Goal: Find specific page/section: Find specific page/section

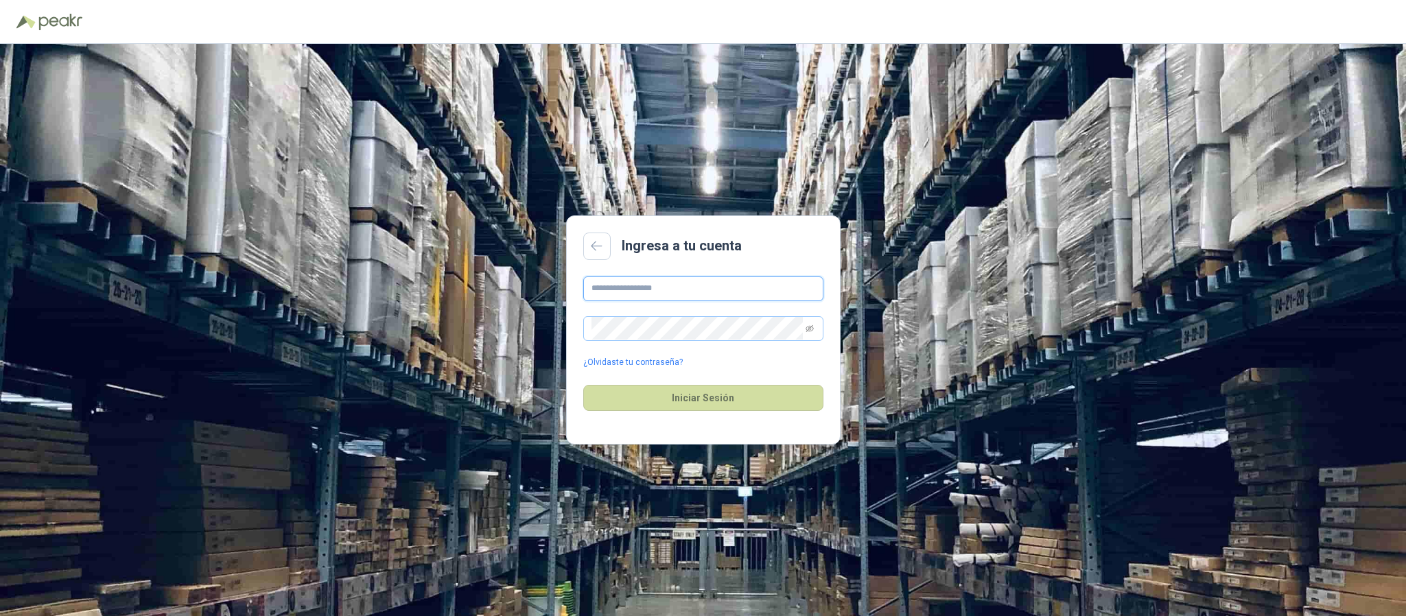
type input "**********"
click at [822, 338] on span at bounding box center [703, 328] width 240 height 25
click at [815, 332] on span at bounding box center [703, 328] width 240 height 25
click at [711, 408] on button "Iniciar Sesión" at bounding box center [703, 398] width 240 height 26
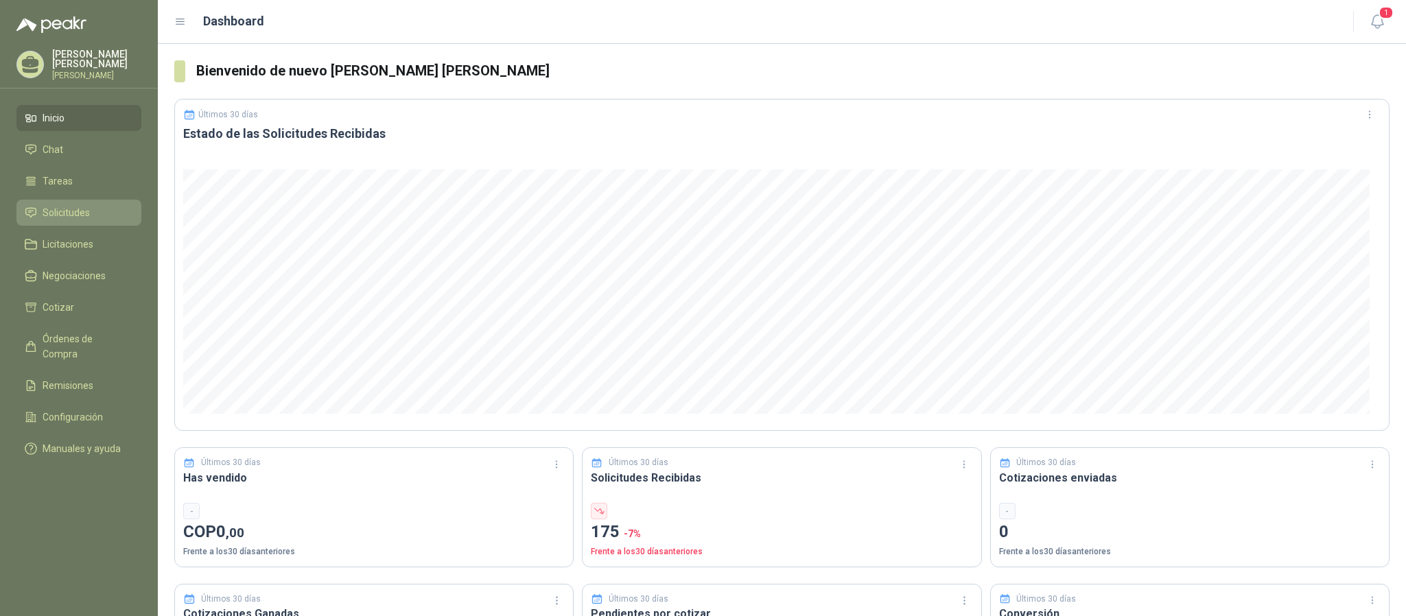
click at [58, 216] on span "Solicitudes" at bounding box center [66, 212] width 47 height 15
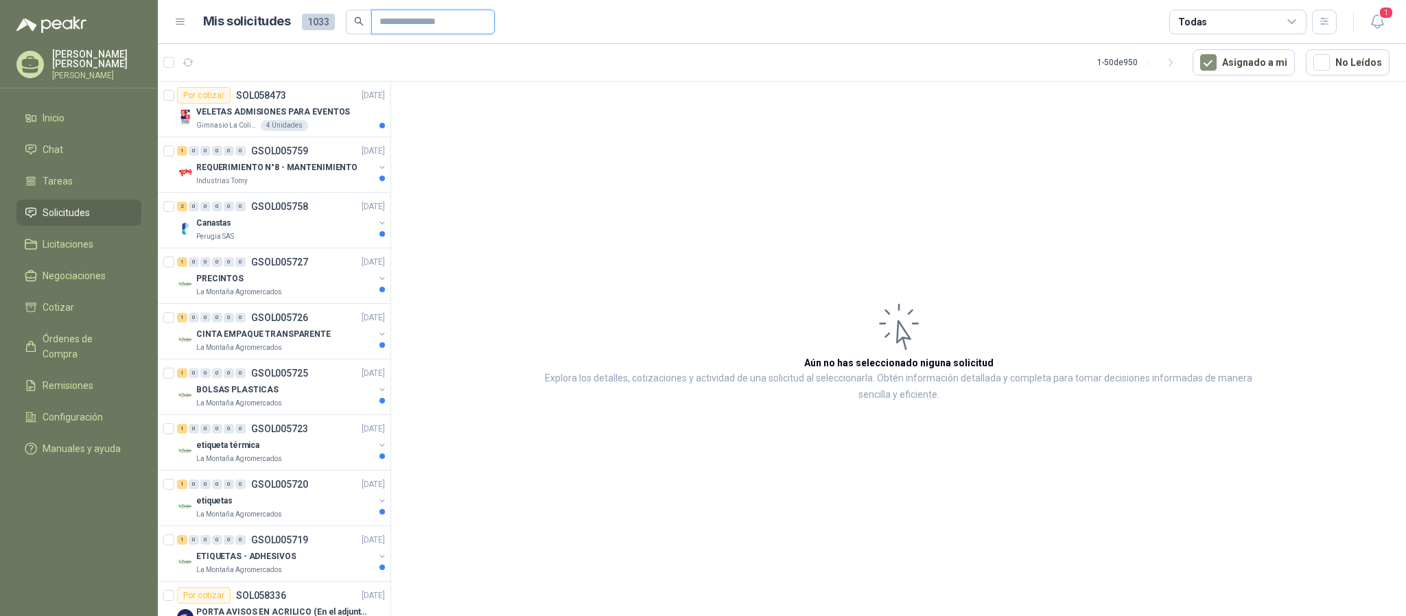
click at [423, 33] on input "text" at bounding box center [428, 21] width 96 height 23
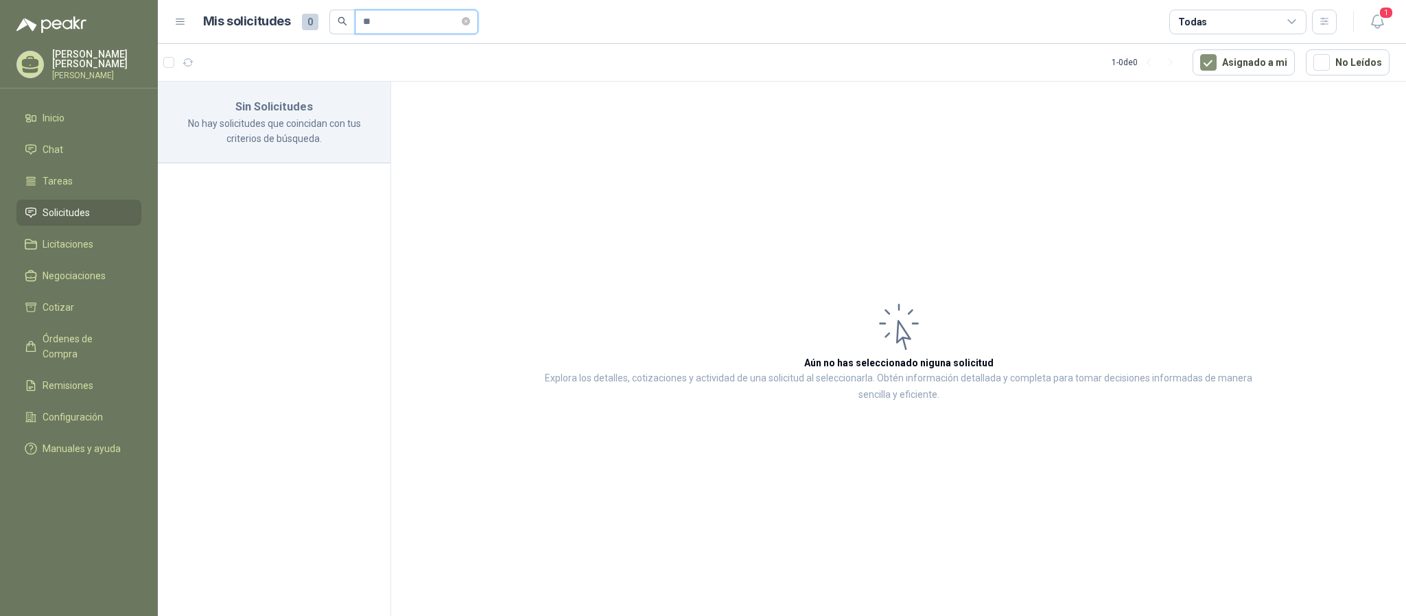
type input "*"
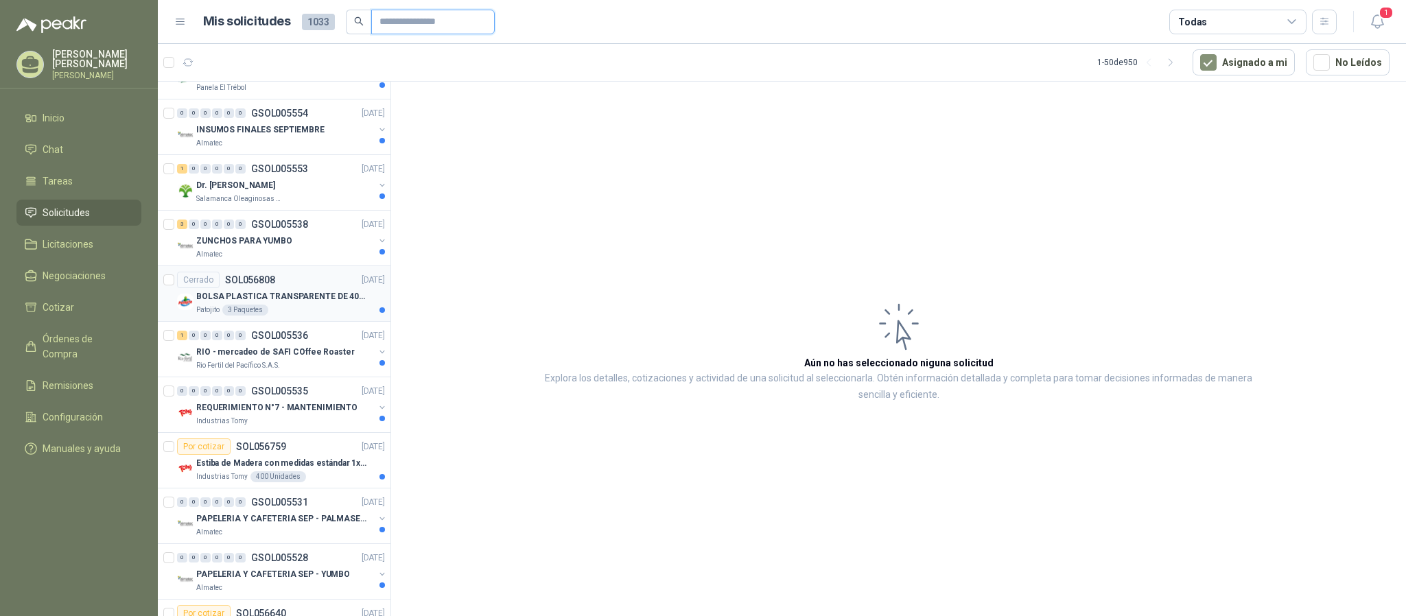
scroll to position [2286, 0]
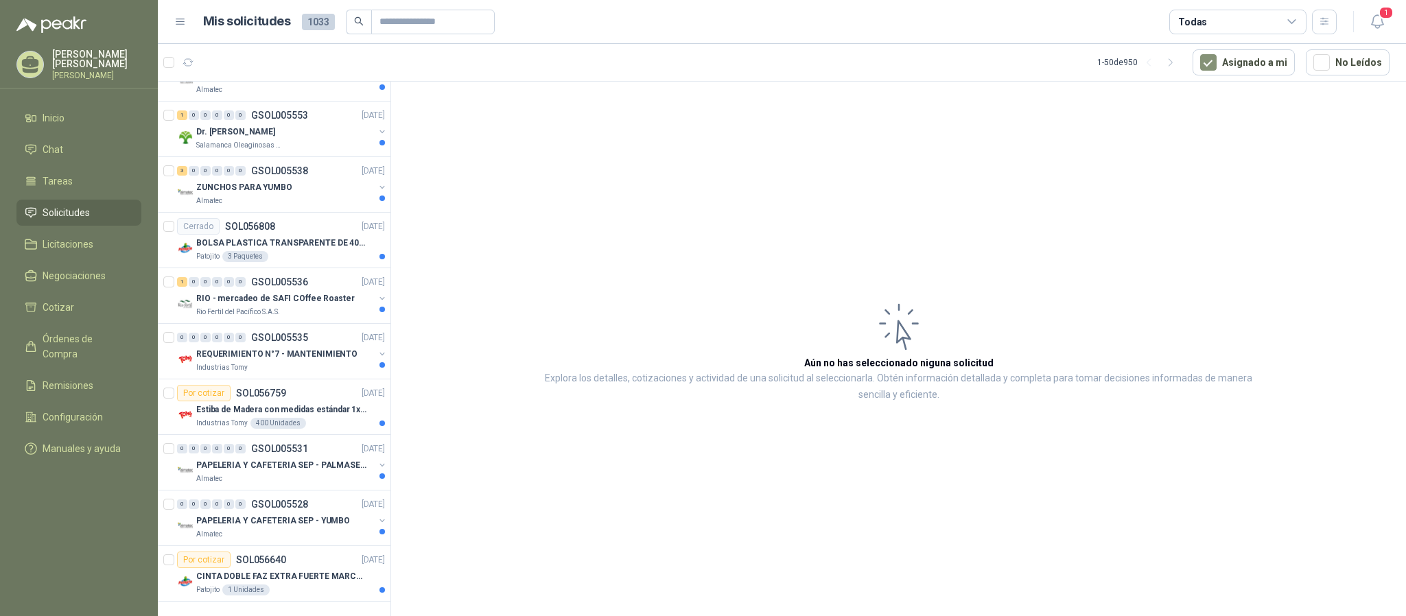
click at [58, 207] on span "Solicitudes" at bounding box center [66, 212] width 47 height 15
click at [76, 202] on link "Solicitudes" at bounding box center [78, 213] width 125 height 26
click at [1376, 16] on icon "button" at bounding box center [1377, 21] width 17 height 17
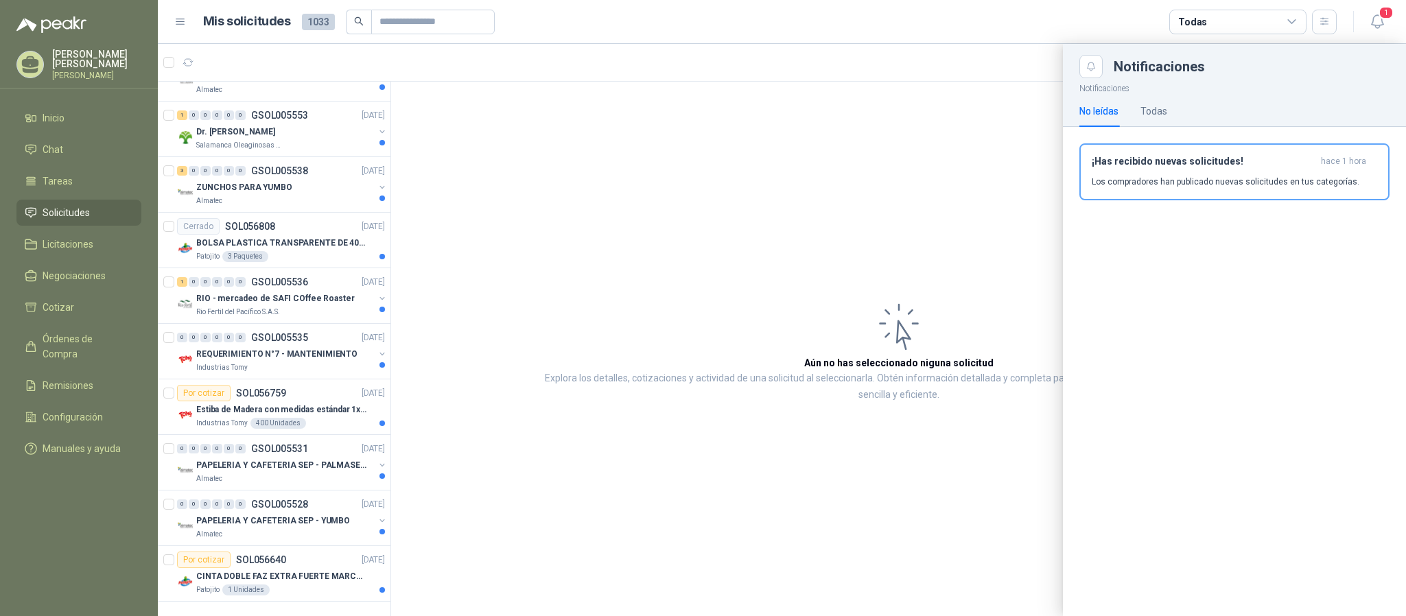
click at [902, 525] on div at bounding box center [782, 330] width 1249 height 572
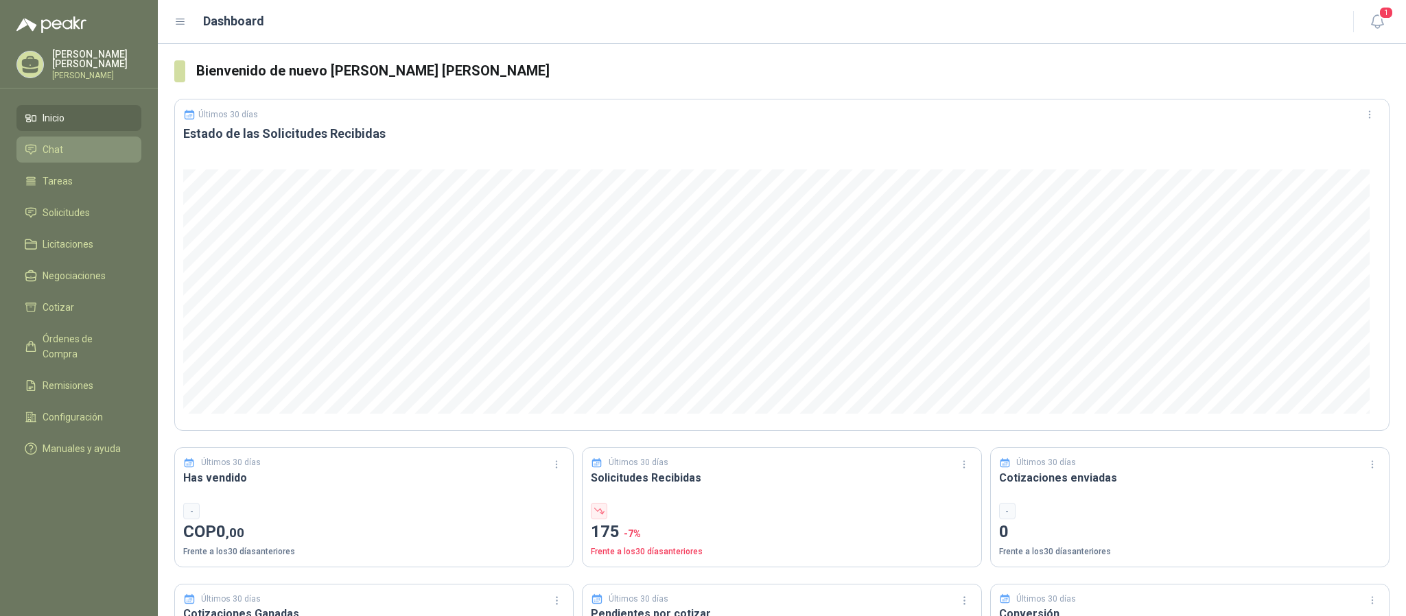
click at [64, 159] on link "Chat" at bounding box center [78, 150] width 125 height 26
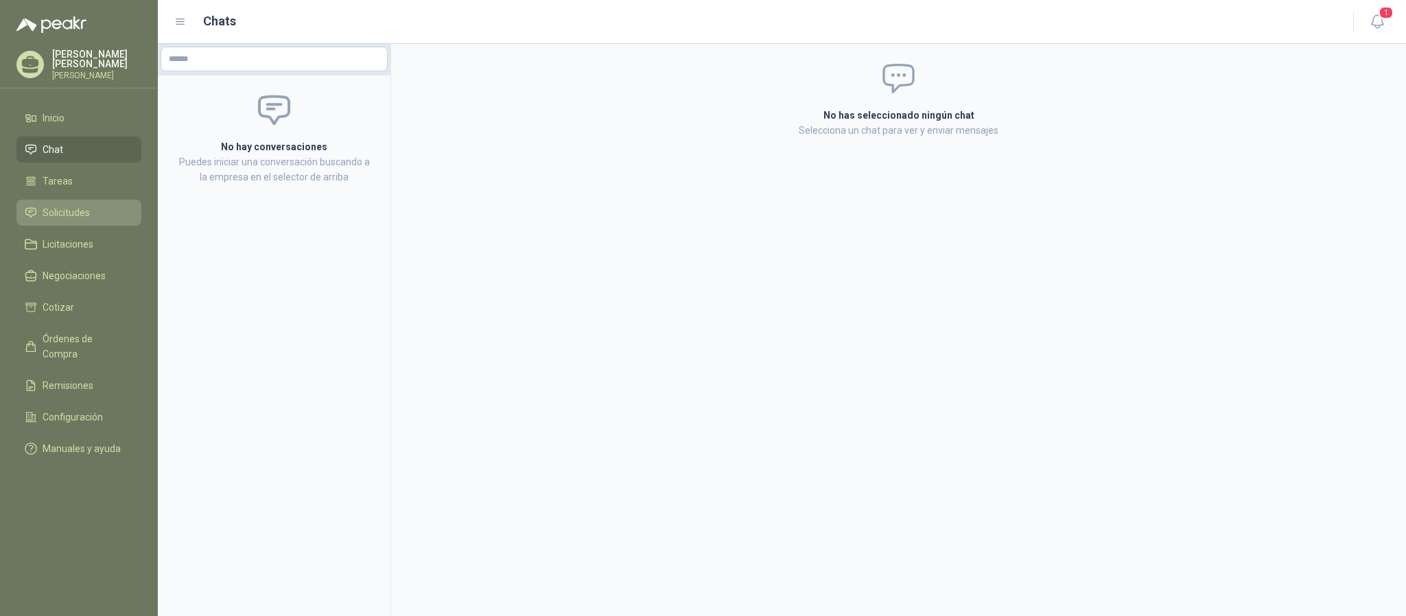
click at [76, 218] on span "Solicitudes" at bounding box center [66, 212] width 47 height 15
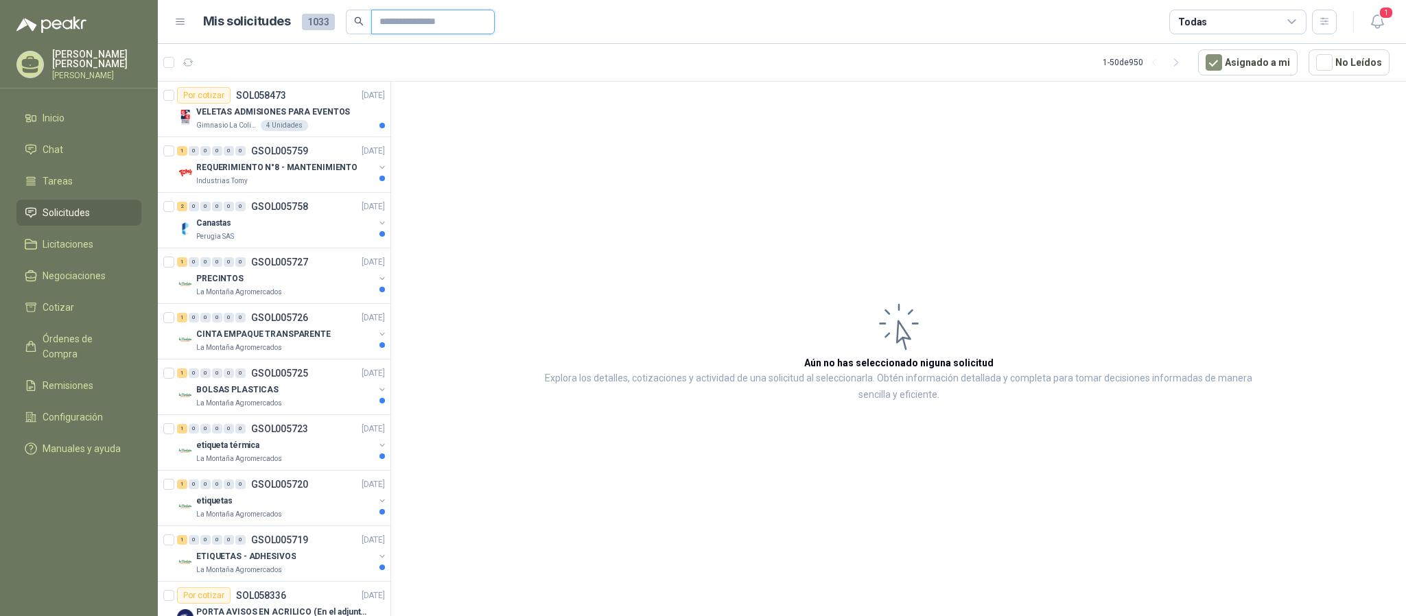
click at [418, 29] on input "text" at bounding box center [428, 21] width 96 height 23
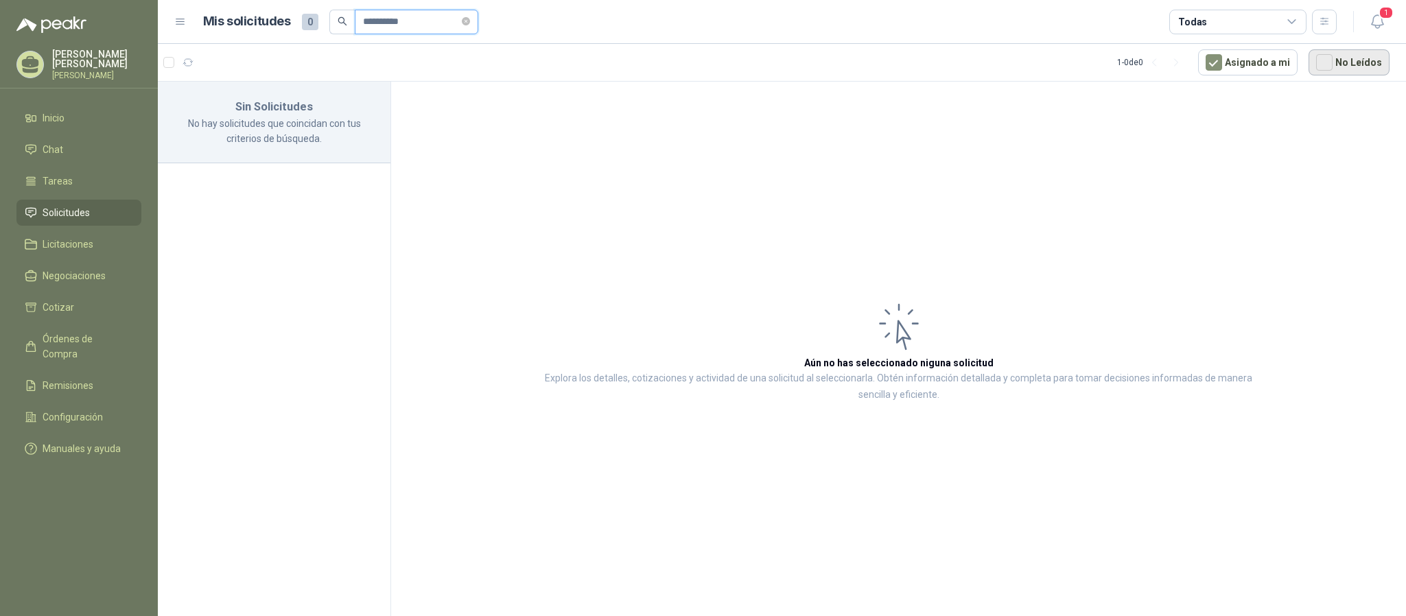
type input "**********"
drag, startPoint x: 480, startPoint y: 21, endPoint x: 544, endPoint y: 17, distance: 63.2
click at [470, 21] on icon "close-circle" at bounding box center [466, 21] width 8 height 8
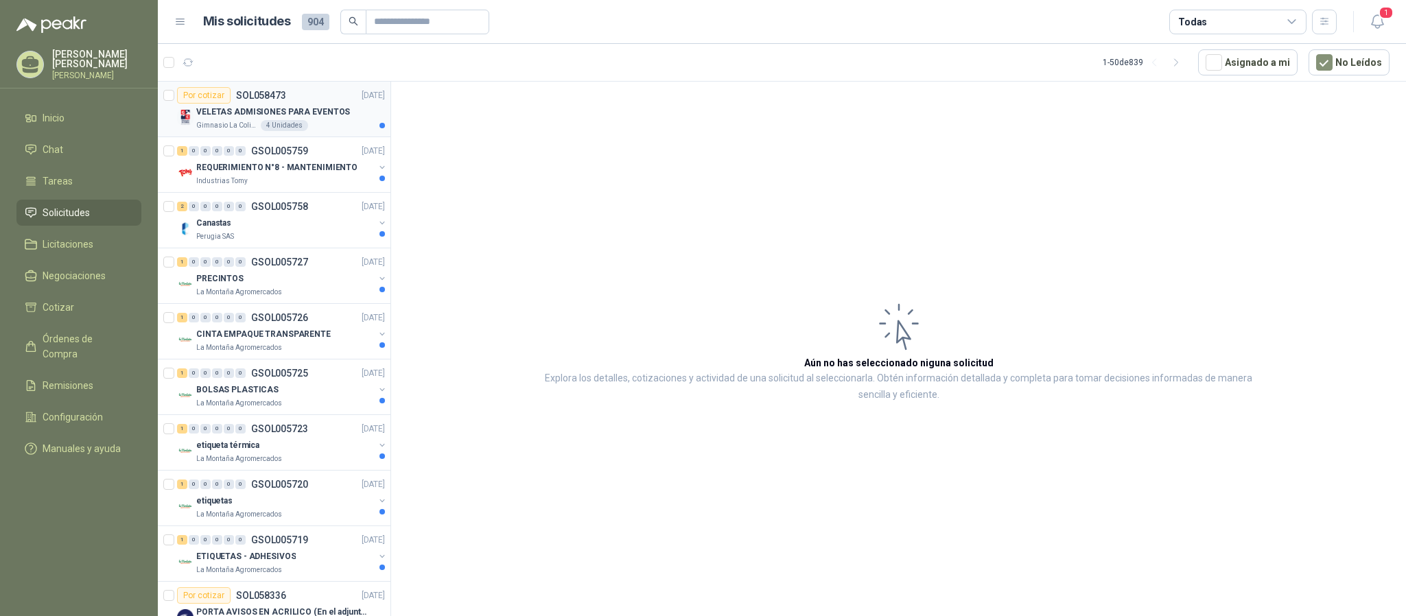
click at [325, 124] on div "Gimnasio La Colina 4 Unidades" at bounding box center [290, 125] width 189 height 11
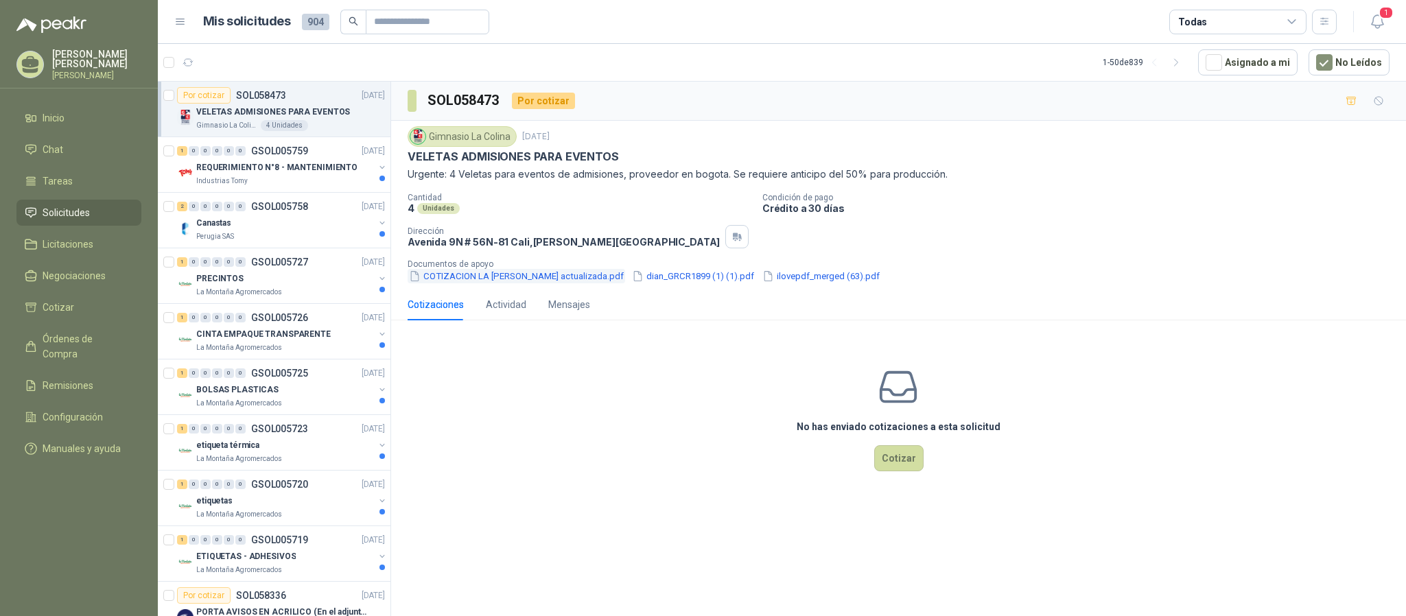
click at [534, 283] on button "COTIZACION LA [PERSON_NAME] actualizada.pdf" at bounding box center [517, 276] width 218 height 14
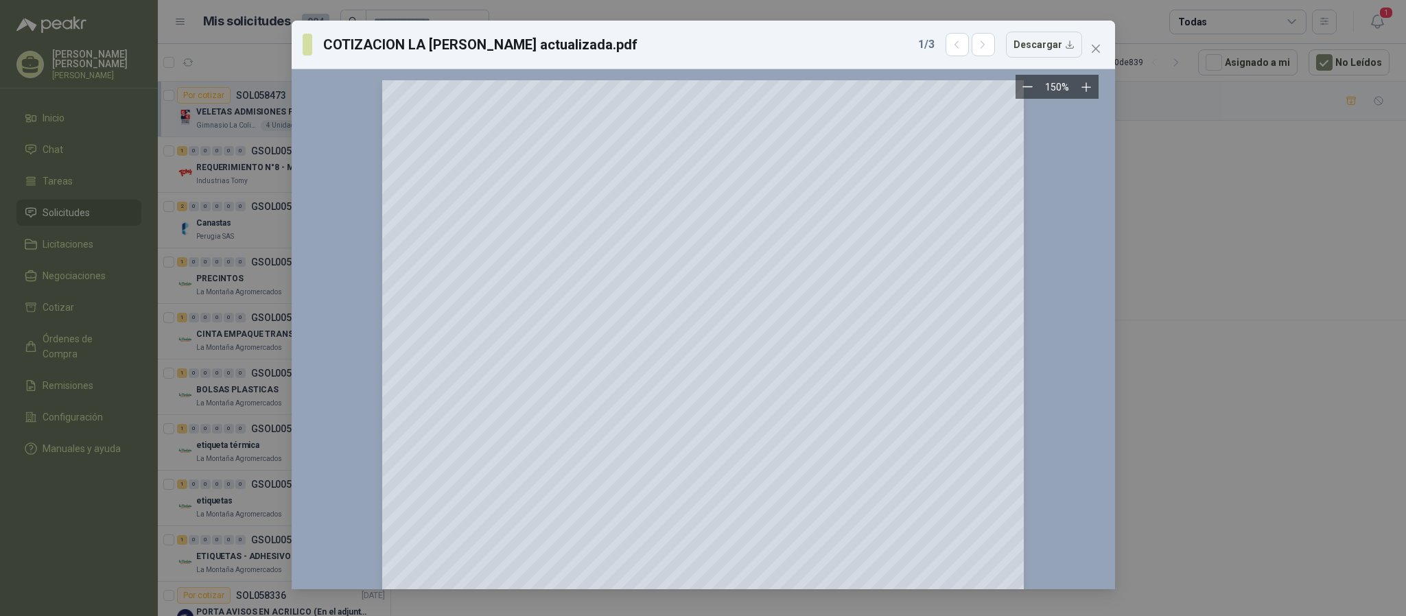
scroll to position [103, 0]
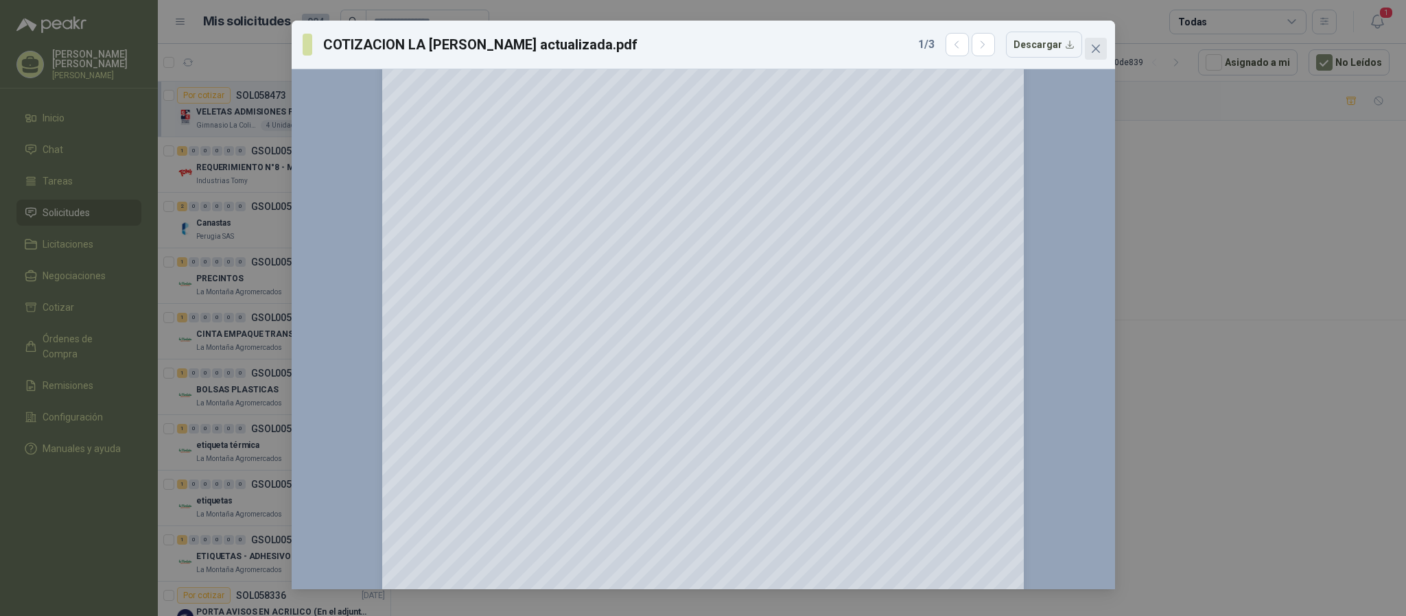
click at [1100, 51] on icon "close" at bounding box center [1096, 48] width 11 height 11
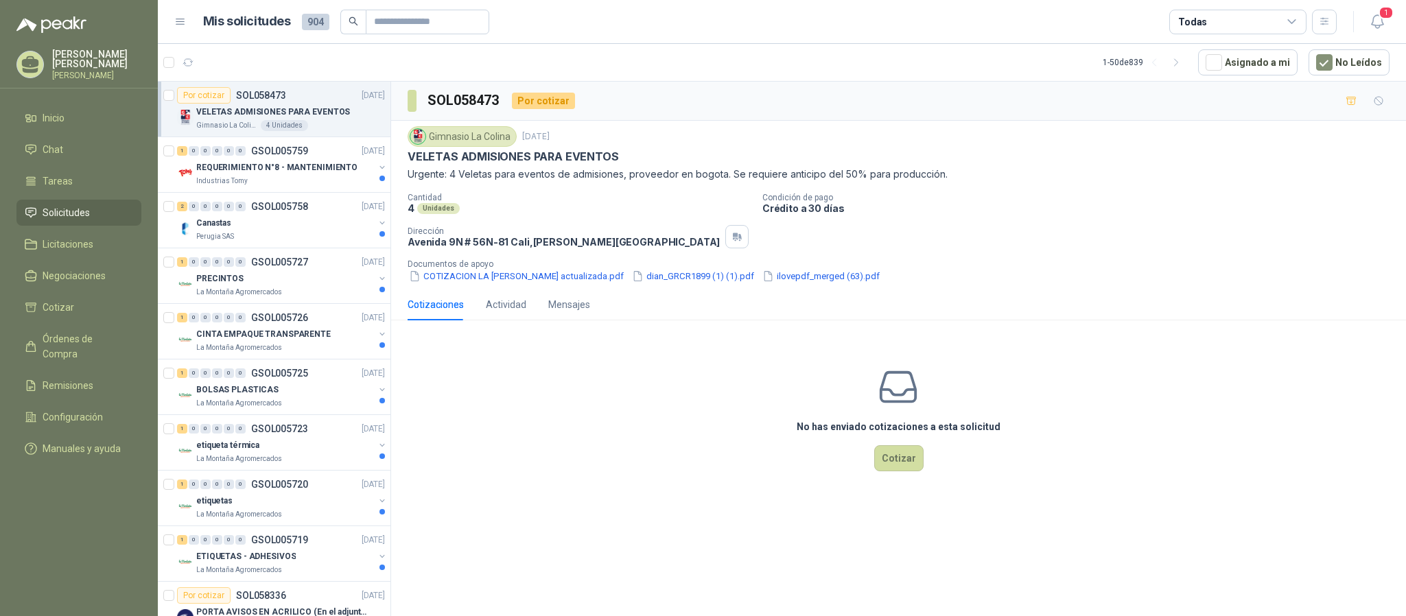
click at [225, 117] on p "VELETAS ADMISIONES PARA EVENTOS" at bounding box center [273, 112] width 154 height 13
click at [1251, 67] on button "Asignado a mi" at bounding box center [1248, 62] width 100 height 26
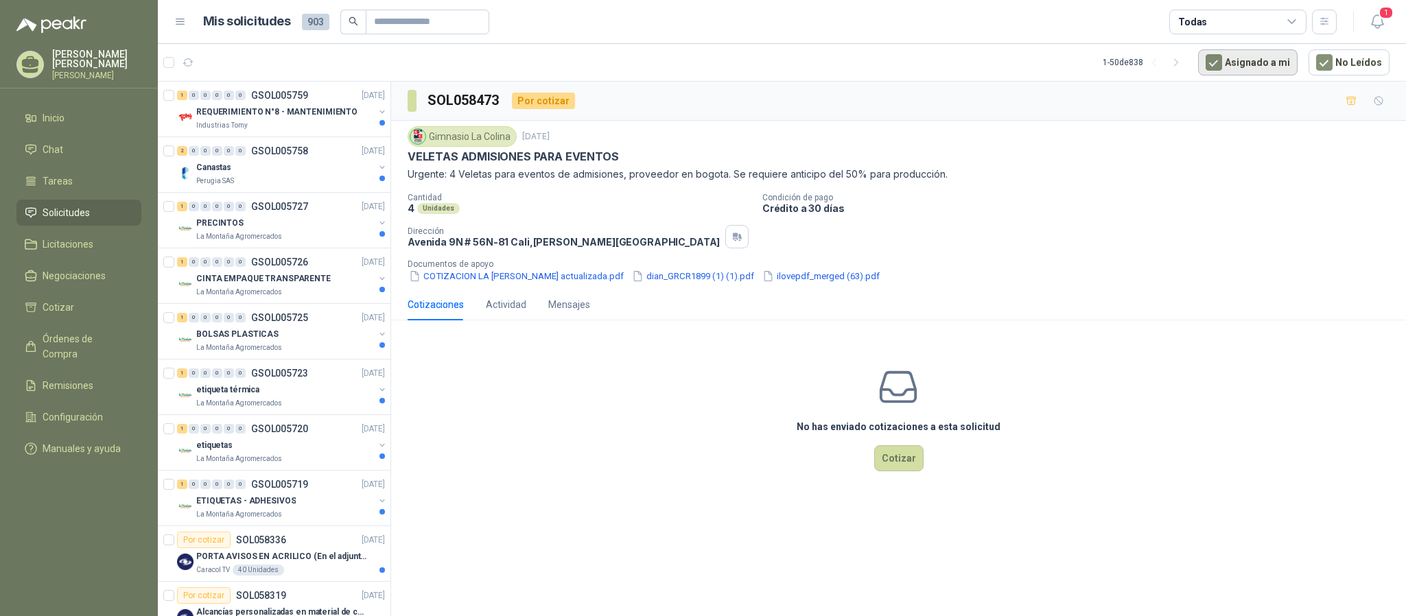
click at [1257, 60] on button "Asignado a mi" at bounding box center [1248, 62] width 100 height 26
click at [305, 121] on div "Industrias Tomy" at bounding box center [285, 125] width 178 height 11
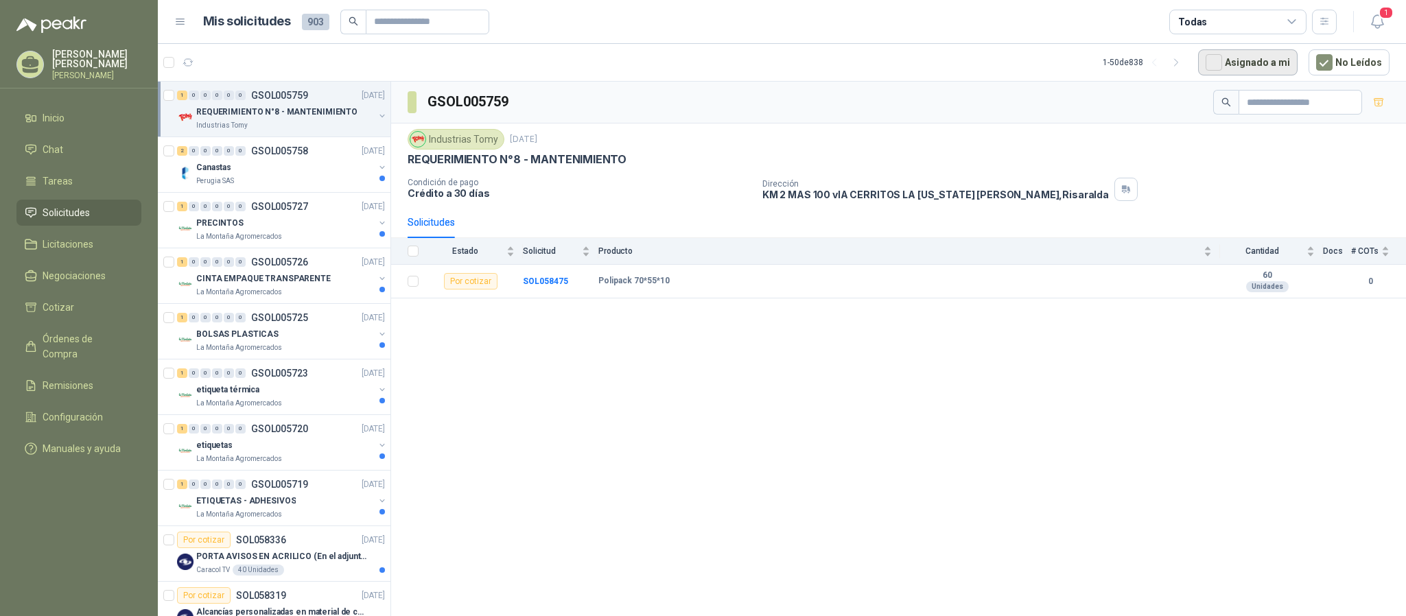
click at [1251, 65] on button "Asignado a mi" at bounding box center [1248, 62] width 100 height 26
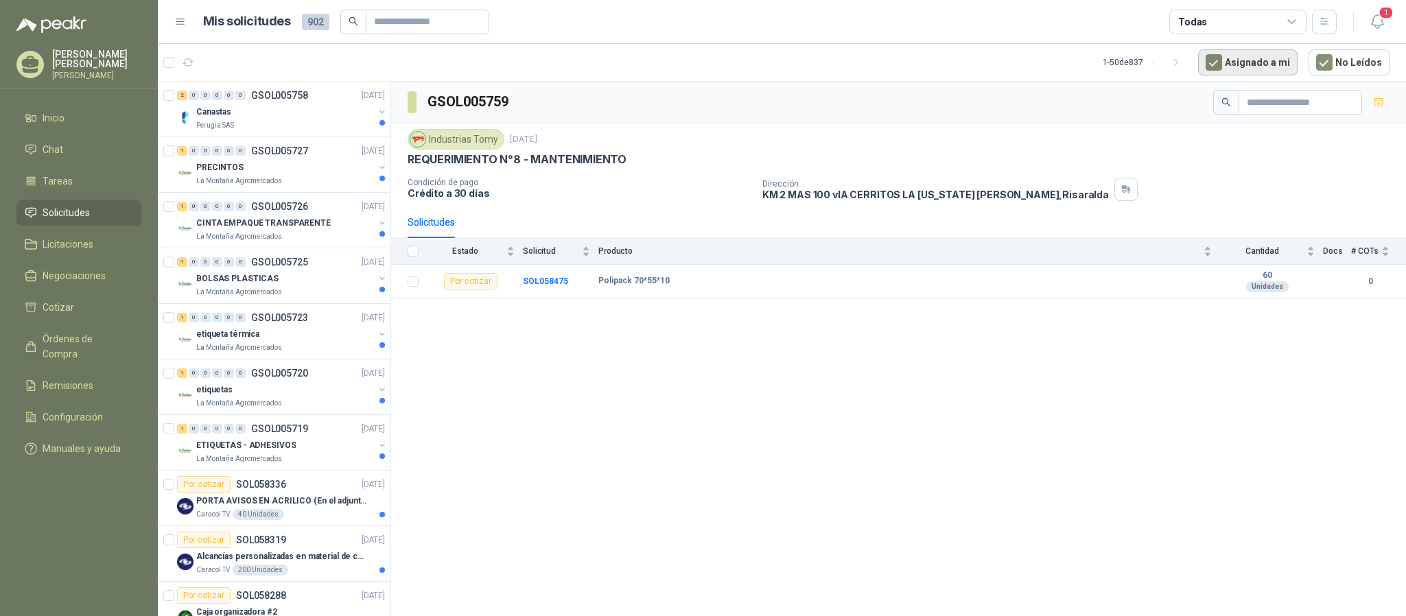
click at [1249, 62] on button "Asignado a mi" at bounding box center [1248, 62] width 100 height 26
click at [256, 126] on div "Perugia SAS" at bounding box center [285, 125] width 178 height 11
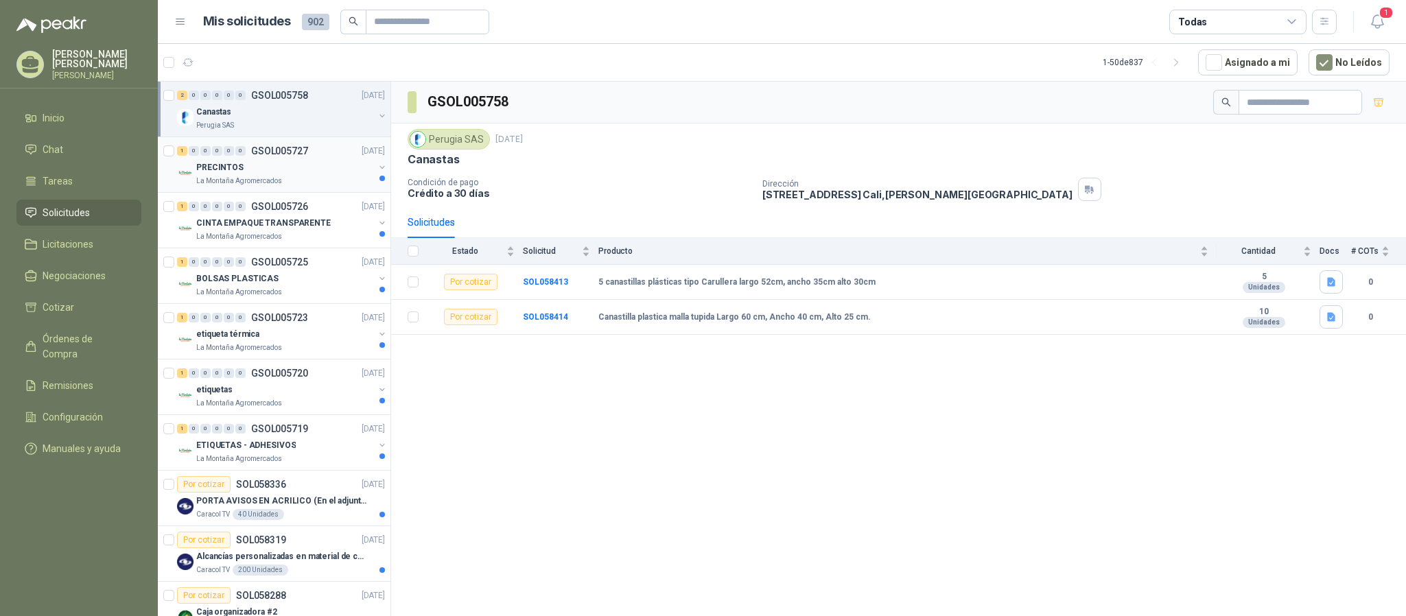
click at [253, 179] on p "La Montaña Agromercados" at bounding box center [239, 181] width 86 height 11
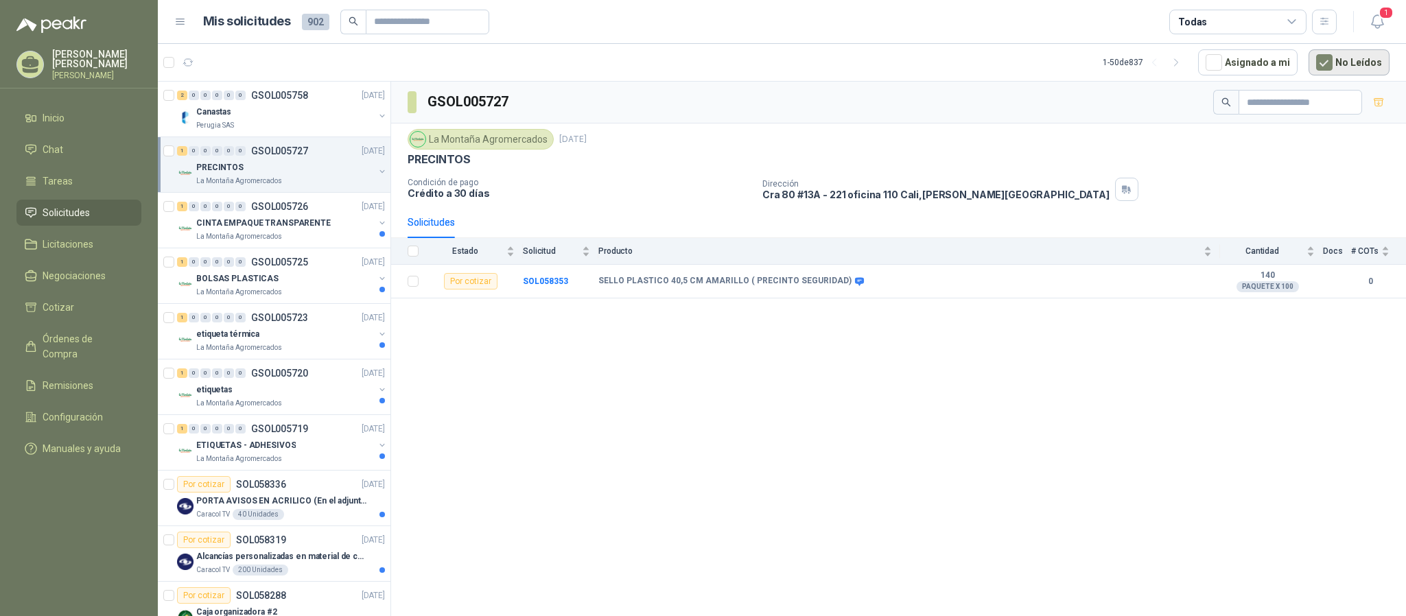
click at [1347, 54] on button "No Leídos" at bounding box center [1349, 62] width 81 height 26
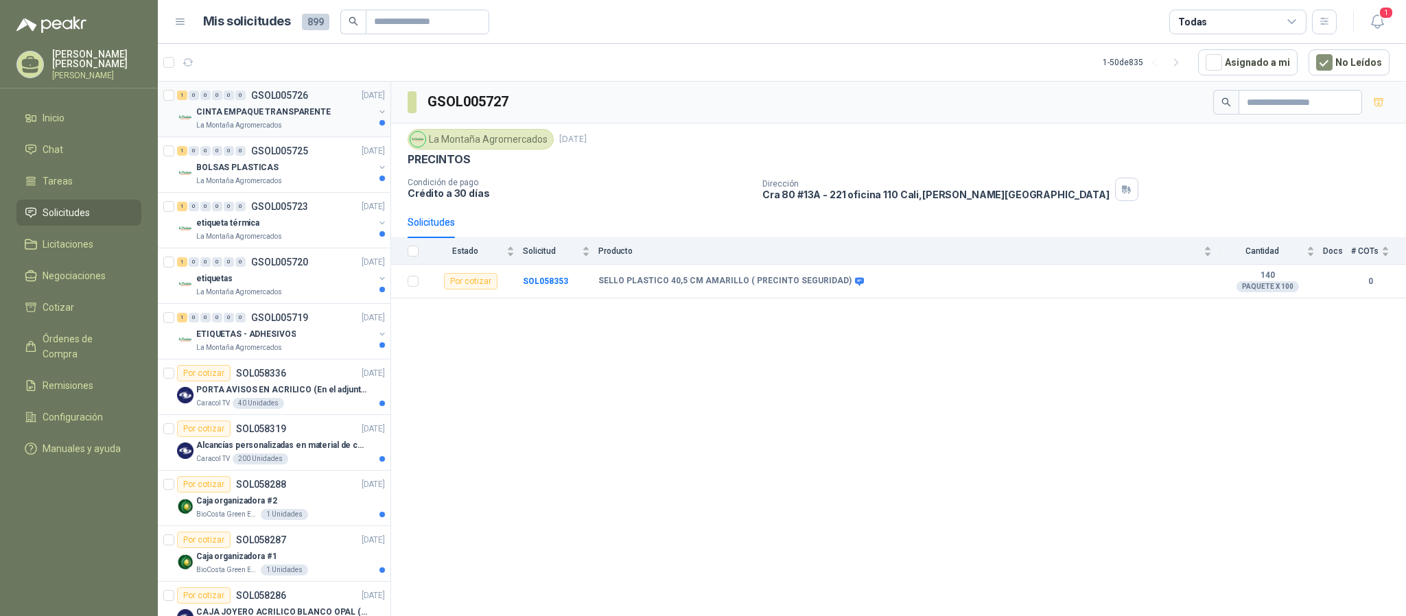
click at [229, 119] on div "CINTA EMPAQUE TRANSPARENTE La Montaña Agromercados" at bounding box center [285, 117] width 178 height 27
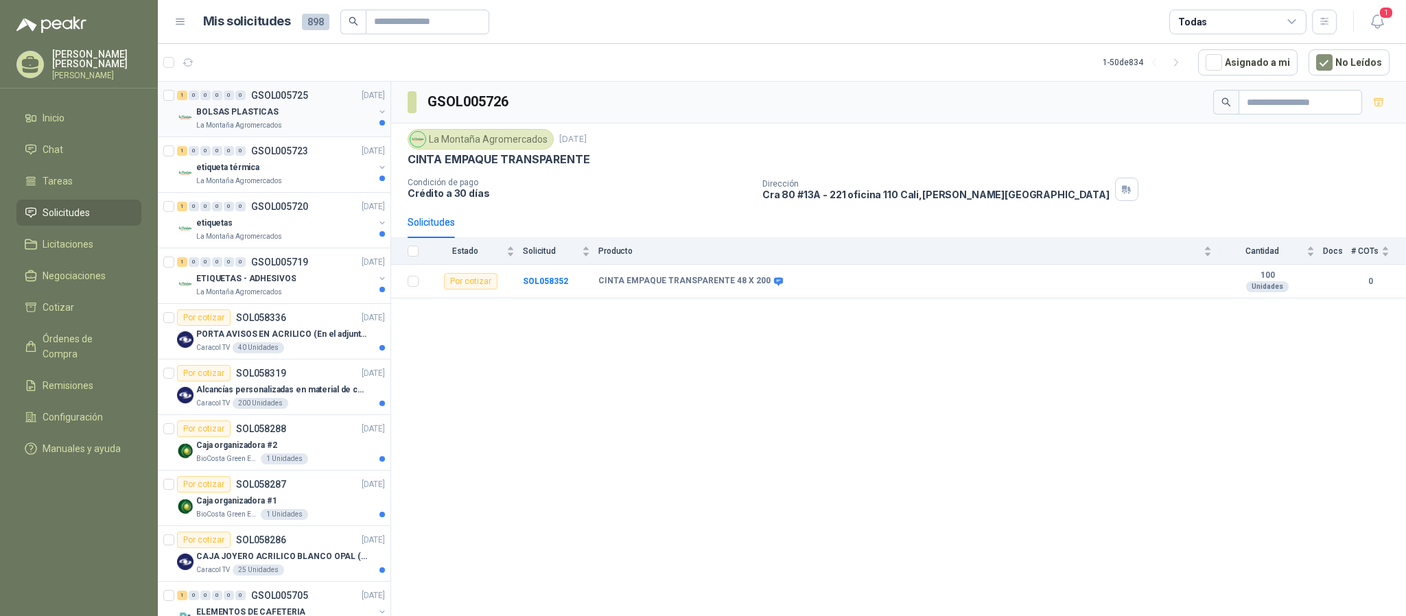
click at [222, 113] on p "BOLSAS PLASTICAS" at bounding box center [237, 112] width 82 height 13
click at [1362, 62] on button "No Leídos" at bounding box center [1349, 62] width 81 height 26
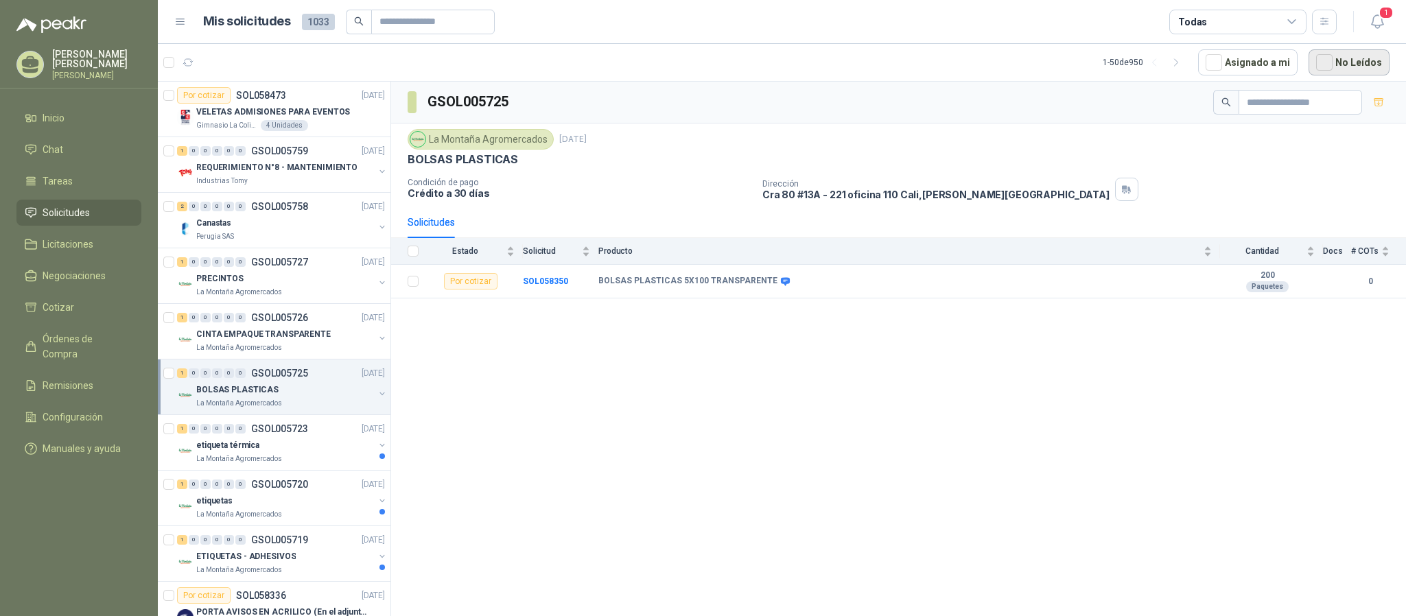
click at [1362, 58] on button "No Leídos" at bounding box center [1349, 62] width 81 height 26
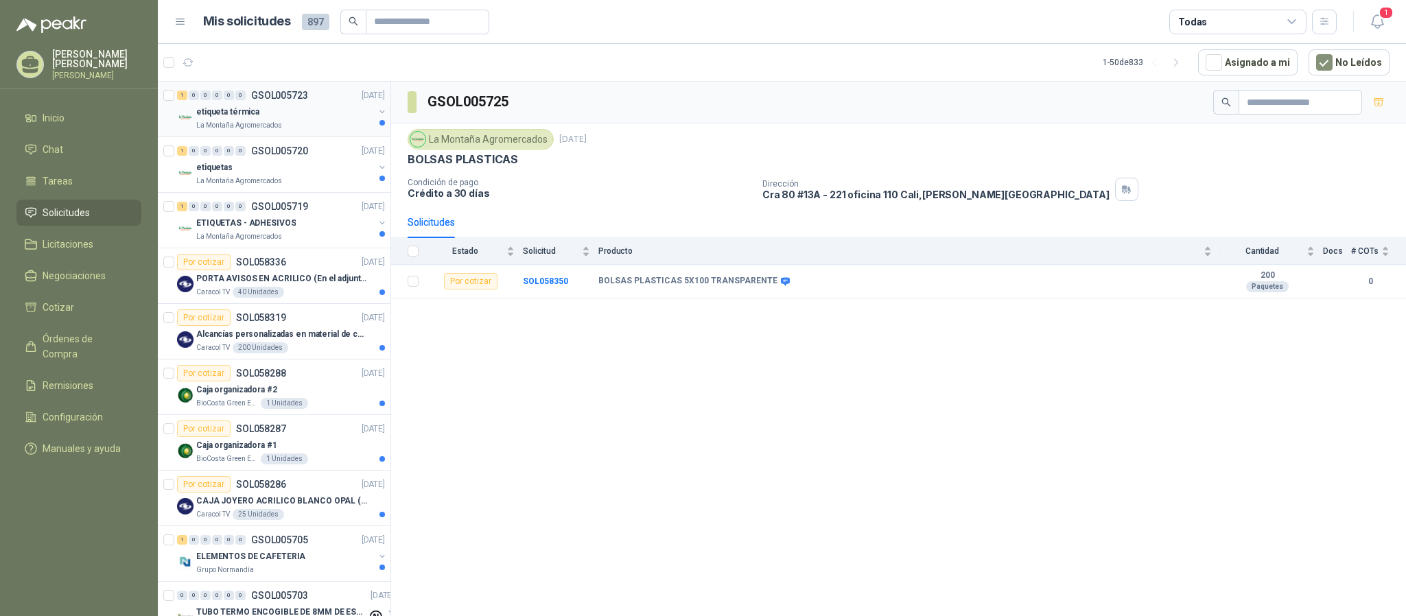
click at [248, 118] on p "etiqueta térmica" at bounding box center [227, 112] width 63 height 13
click at [544, 285] on b "SOL058344" at bounding box center [545, 282] width 45 height 10
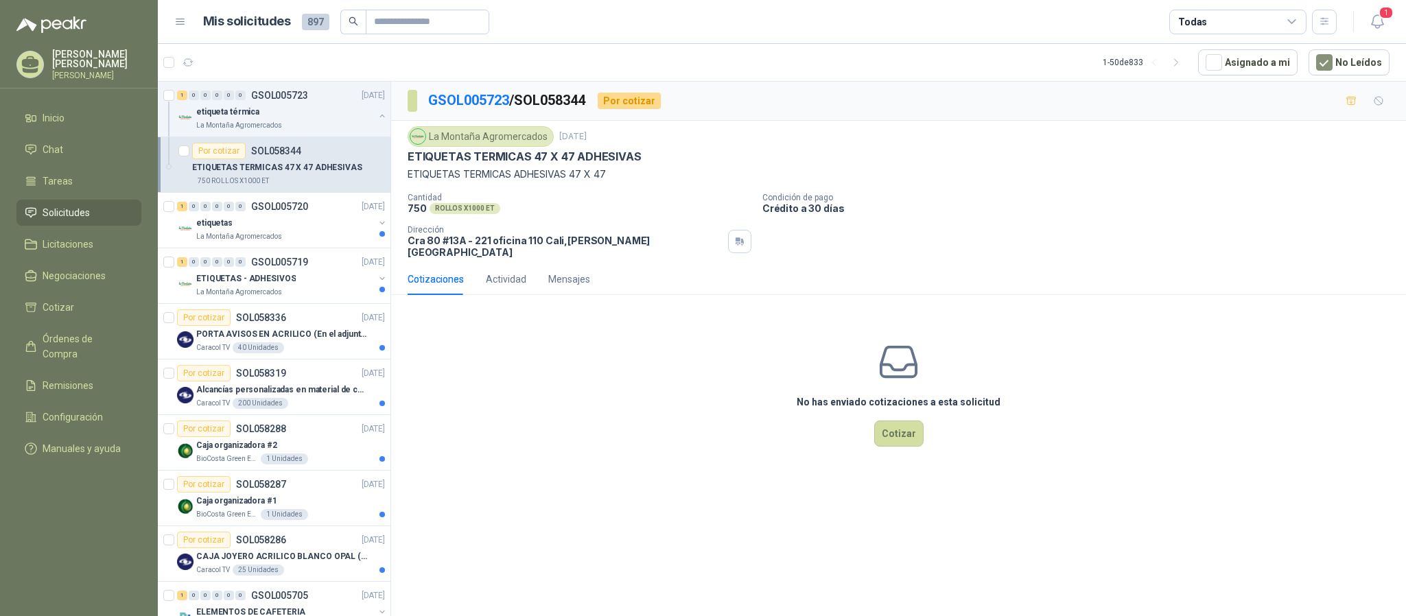
click at [299, 161] on div "ETIQUETAS TERMICAS 47 X 47 ADHESIVAS" at bounding box center [288, 167] width 193 height 16
click at [281, 118] on div "etiqueta térmica" at bounding box center [285, 112] width 178 height 16
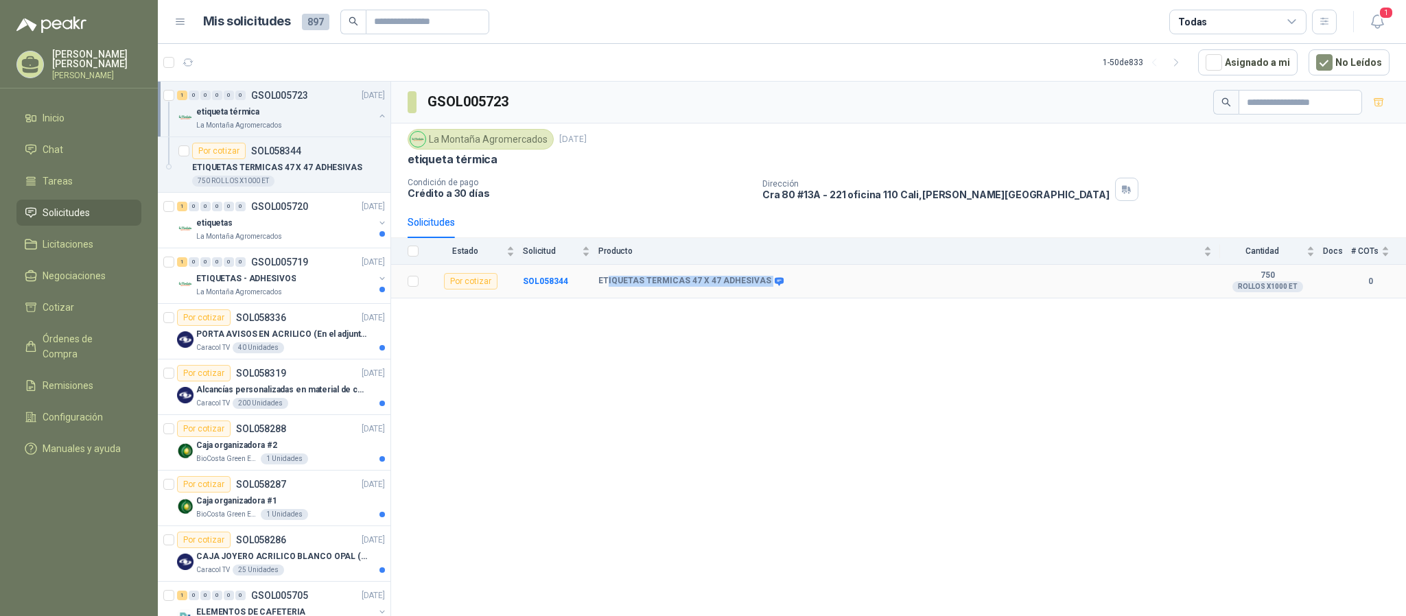
drag, startPoint x: 608, startPoint y: 282, endPoint x: 776, endPoint y: 299, distance: 169.0
click at [776, 299] on td "ETIQUETAS TERMICAS 47 X 47 ADHESIVAS" at bounding box center [910, 282] width 622 height 34
click at [773, 313] on div "GSOL005723 [GEOGRAPHIC_DATA] [DATE] etiqueta térmica Condición de pago Crédito …" at bounding box center [898, 352] width 1015 height 540
click at [278, 153] on p "SOL058344" at bounding box center [276, 151] width 50 height 10
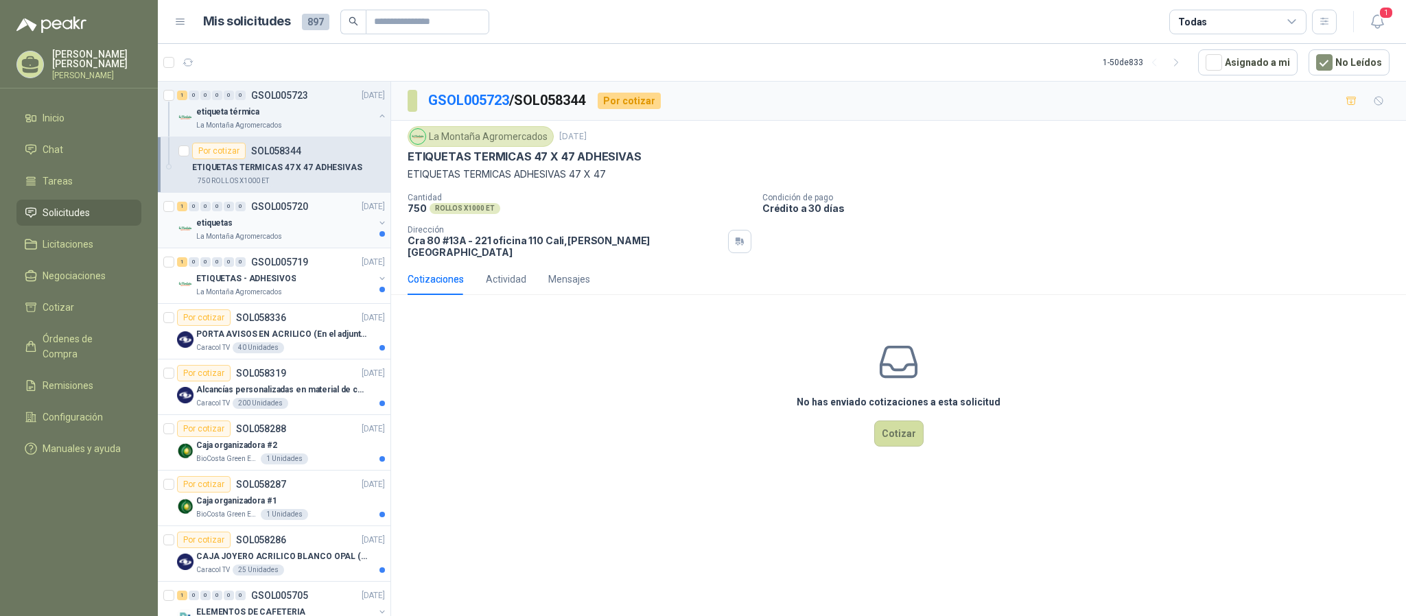
click at [248, 219] on div "etiquetas" at bounding box center [285, 223] width 178 height 16
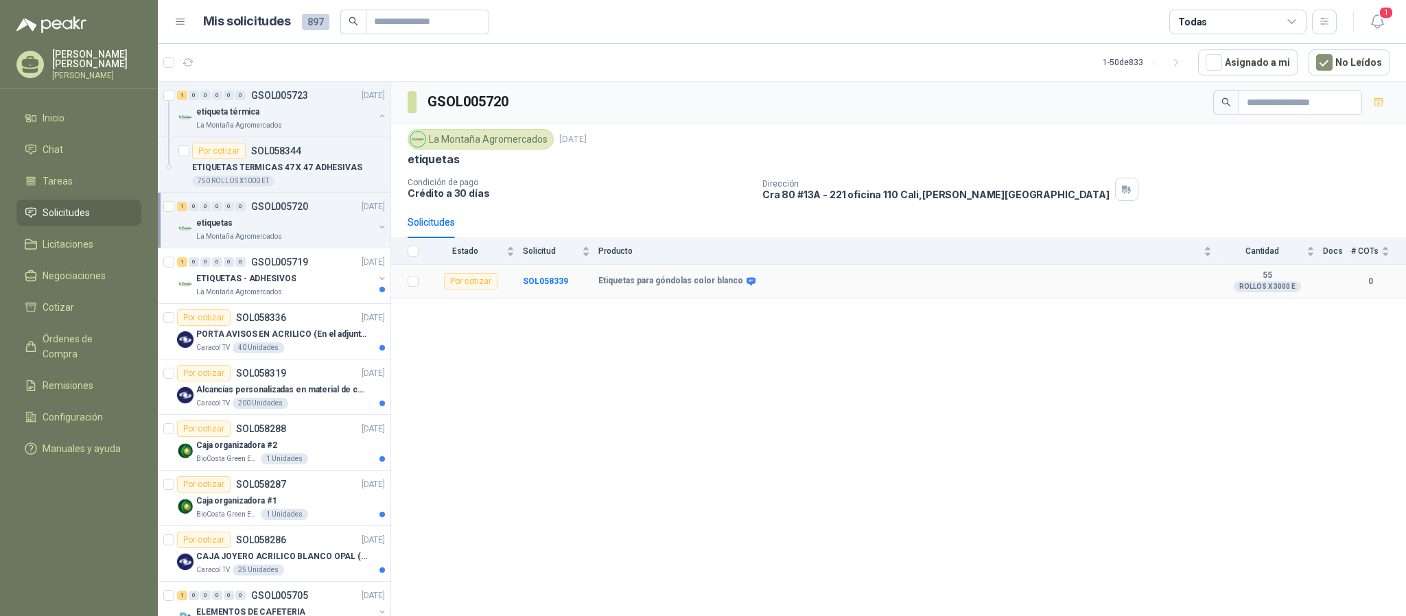
click at [638, 285] on b "Etiquetas para góndolas color blanco" at bounding box center [671, 281] width 145 height 11
click at [556, 291] on td "SOL058339" at bounding box center [561, 282] width 76 height 34
drag, startPoint x: 421, startPoint y: 165, endPoint x: 787, endPoint y: 186, distance: 366.5
click at [682, 188] on div "La Montaña Agromercados [DATE] etiquetas Condición de pago Crédito a 30 [PERSON…" at bounding box center [899, 165] width 982 height 72
drag, startPoint x: 849, startPoint y: 192, endPoint x: 908, endPoint y: 210, distance: 61.7
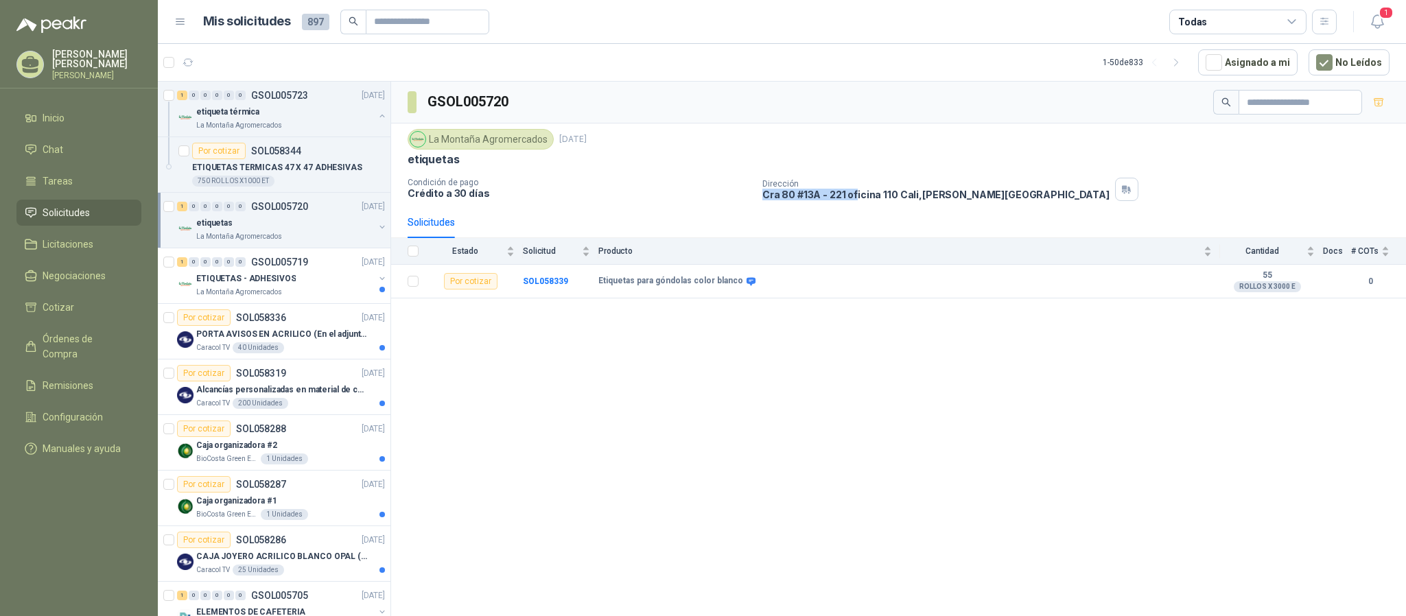
click at [872, 194] on div "Dirección [STREET_ADDRESS][PERSON_NAME]" at bounding box center [936, 189] width 347 height 21
drag, startPoint x: 1260, startPoint y: 287, endPoint x: 1287, endPoint y: 287, distance: 26.8
click at [1287, 287] on div "ROLLOS X 3000 E" at bounding box center [1267, 286] width 67 height 11
click at [532, 281] on b "SOL058339" at bounding box center [545, 282] width 45 height 10
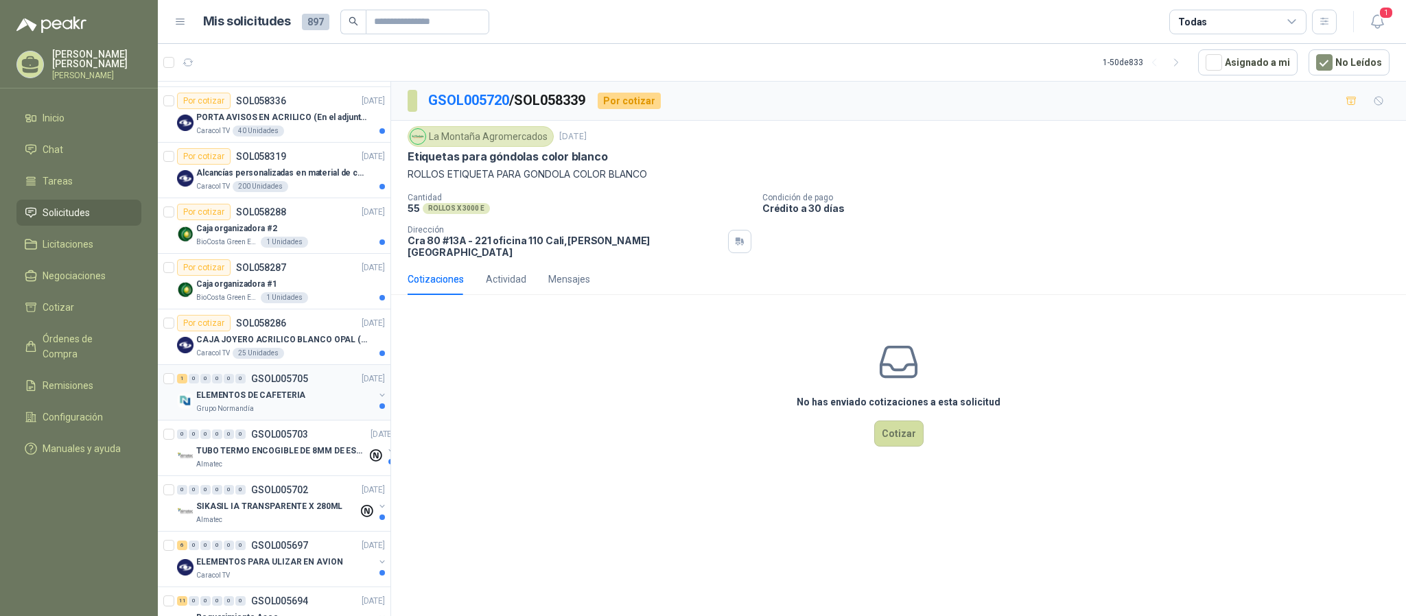
scroll to position [309, 0]
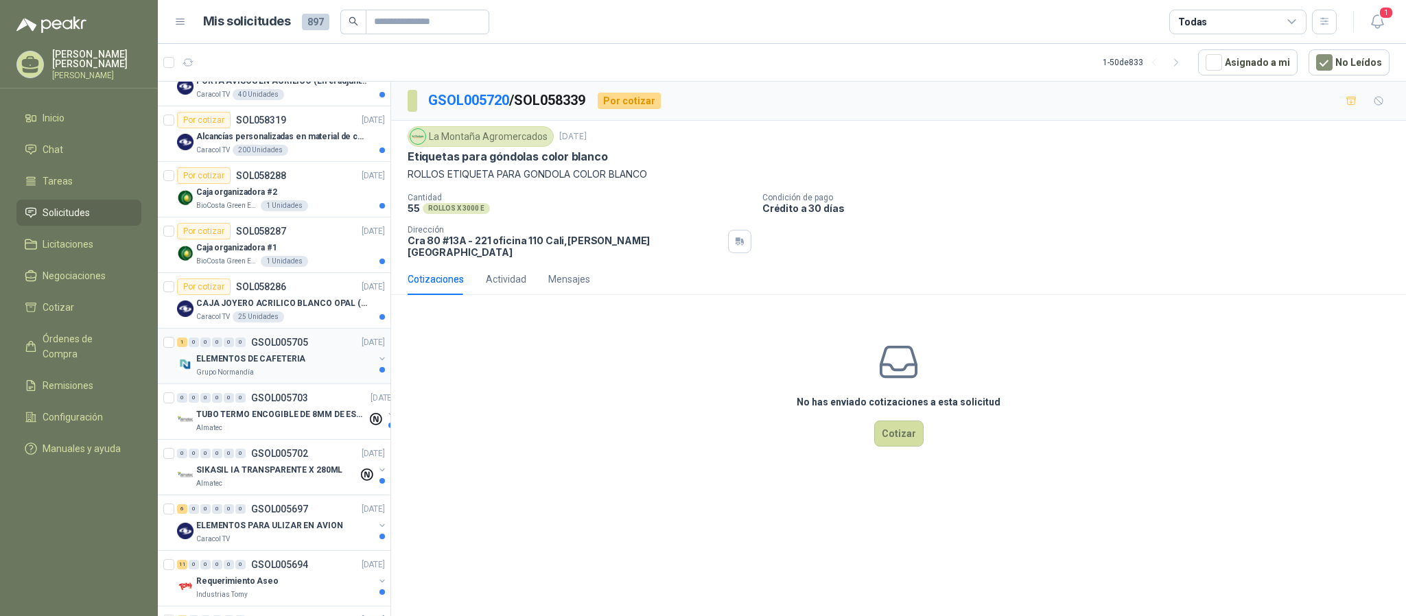
click at [266, 373] on div "Grupo Normandía" at bounding box center [285, 372] width 178 height 11
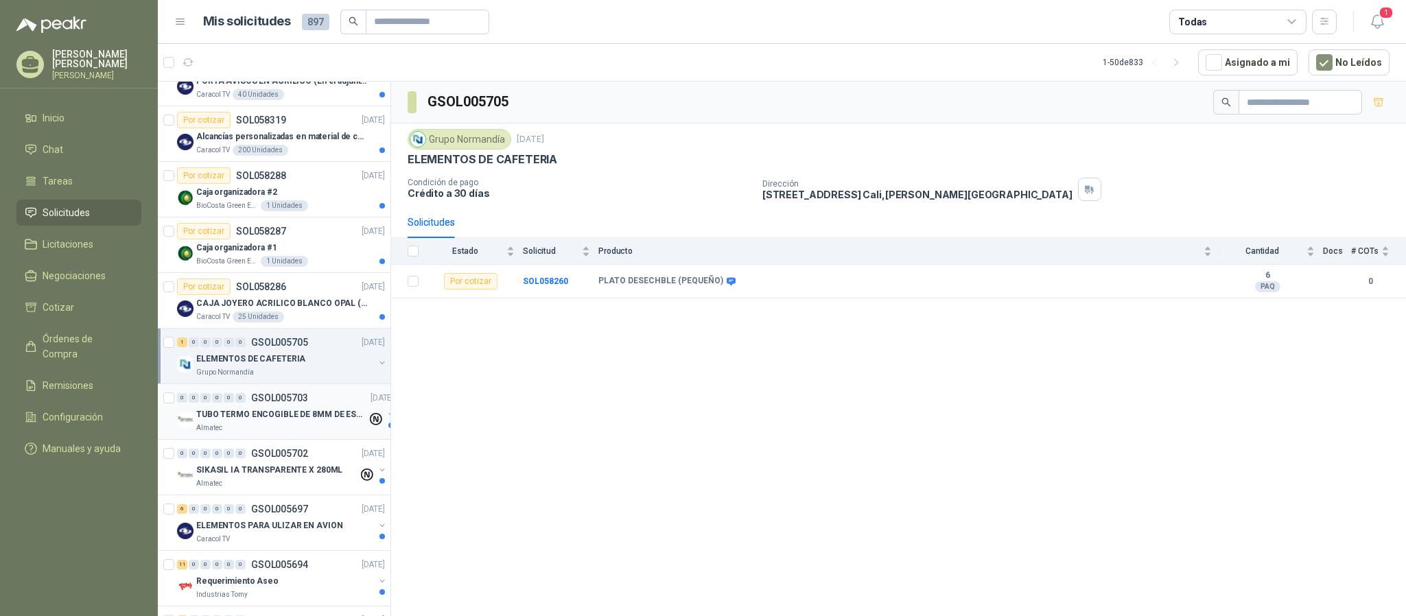
click at [257, 421] on p "TUBO TERMO ENCOGIBLE DE 8MM DE ESPESOR X 5CMS" at bounding box center [281, 414] width 171 height 13
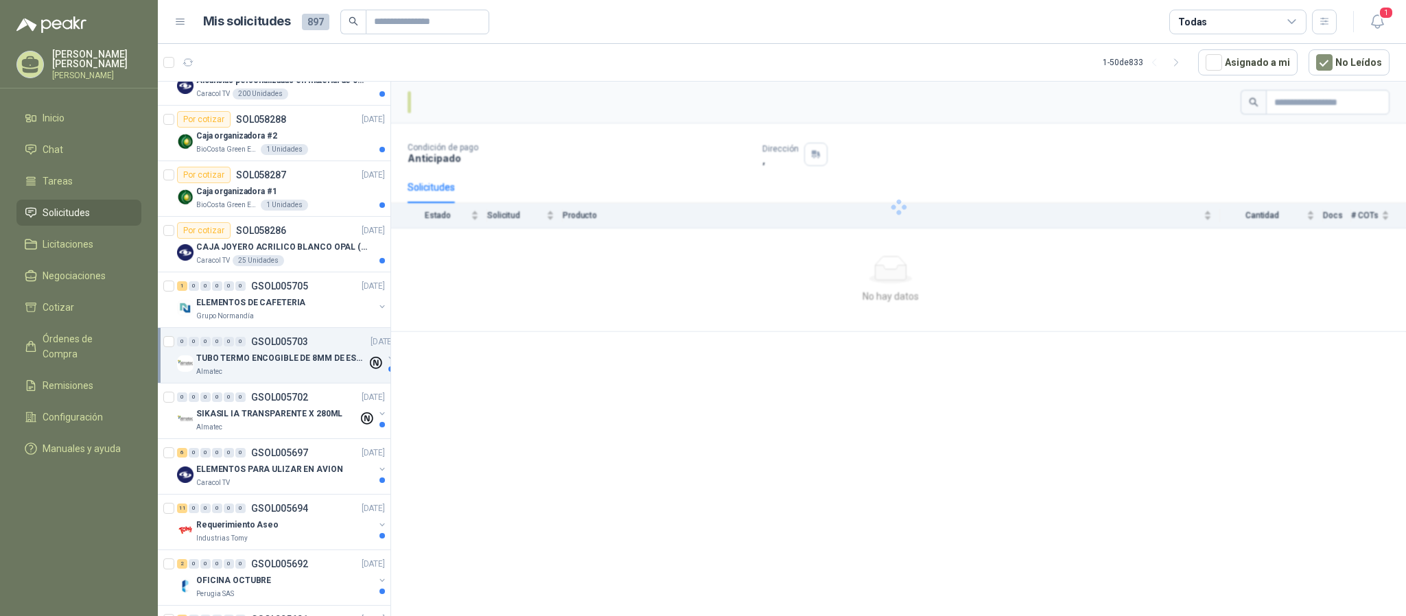
scroll to position [412, 0]
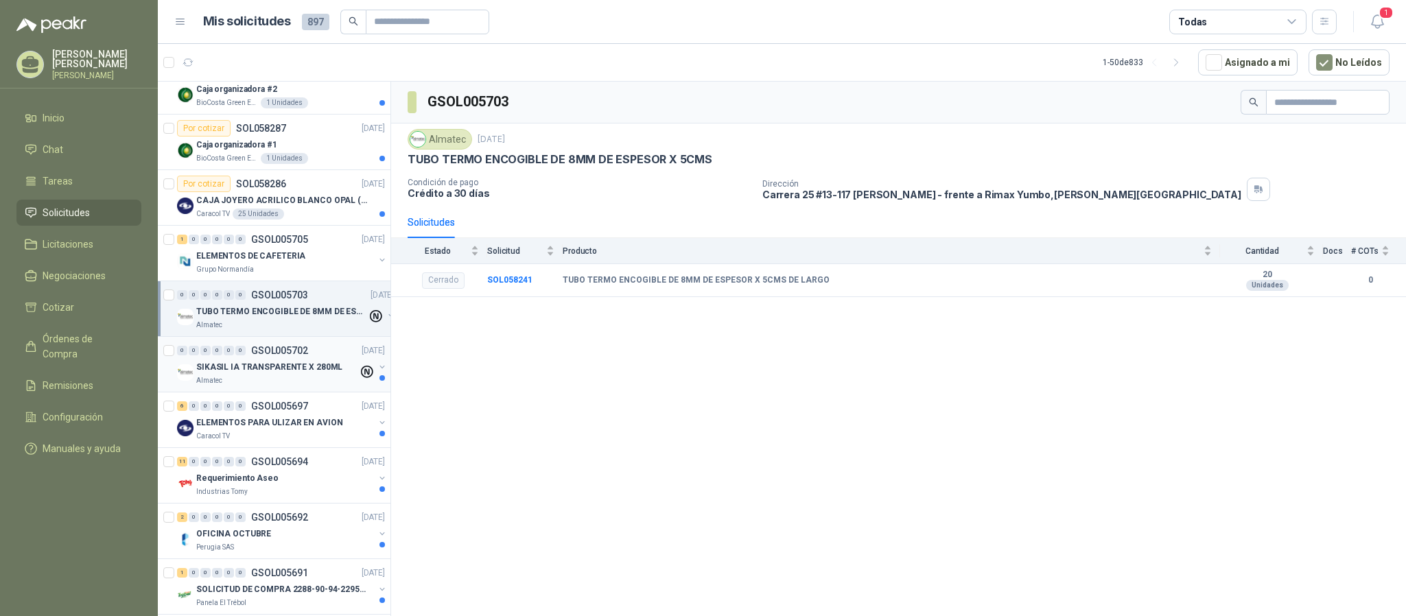
click at [262, 381] on div "Almatec" at bounding box center [277, 380] width 162 height 11
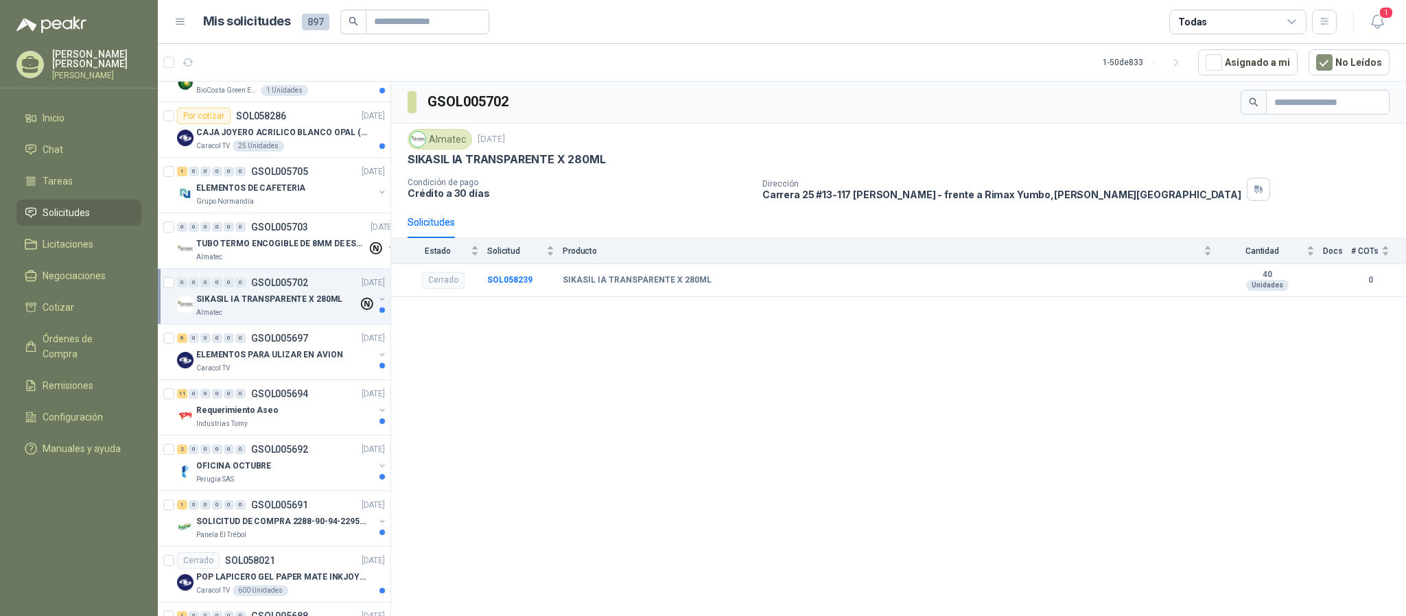
scroll to position [515, 0]
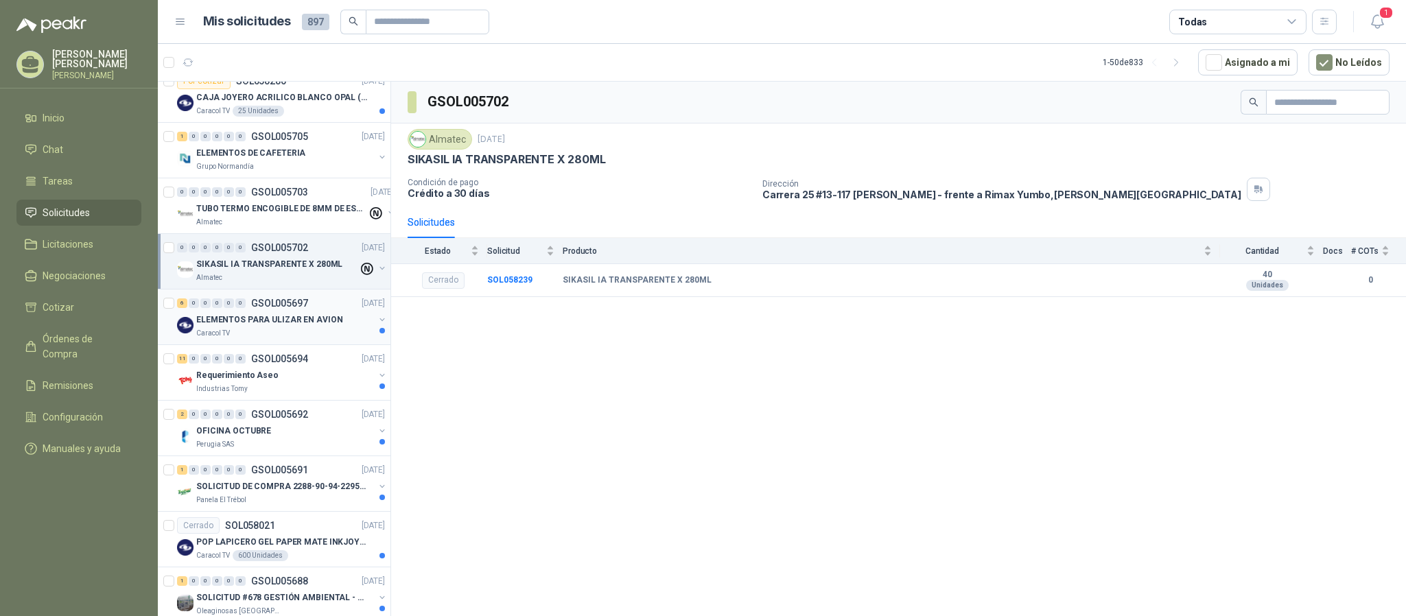
click at [257, 332] on div "Caracol TV" at bounding box center [285, 333] width 178 height 11
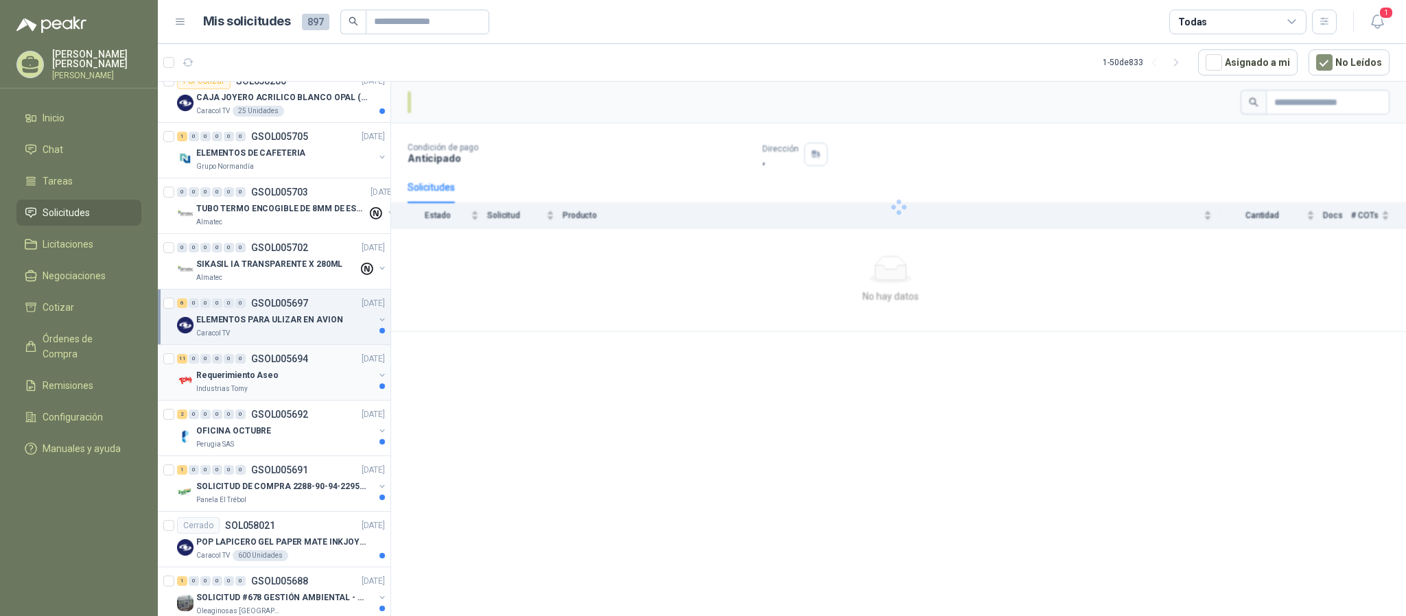
click at [250, 380] on p "Requerimiento Aseo" at bounding box center [237, 375] width 82 height 13
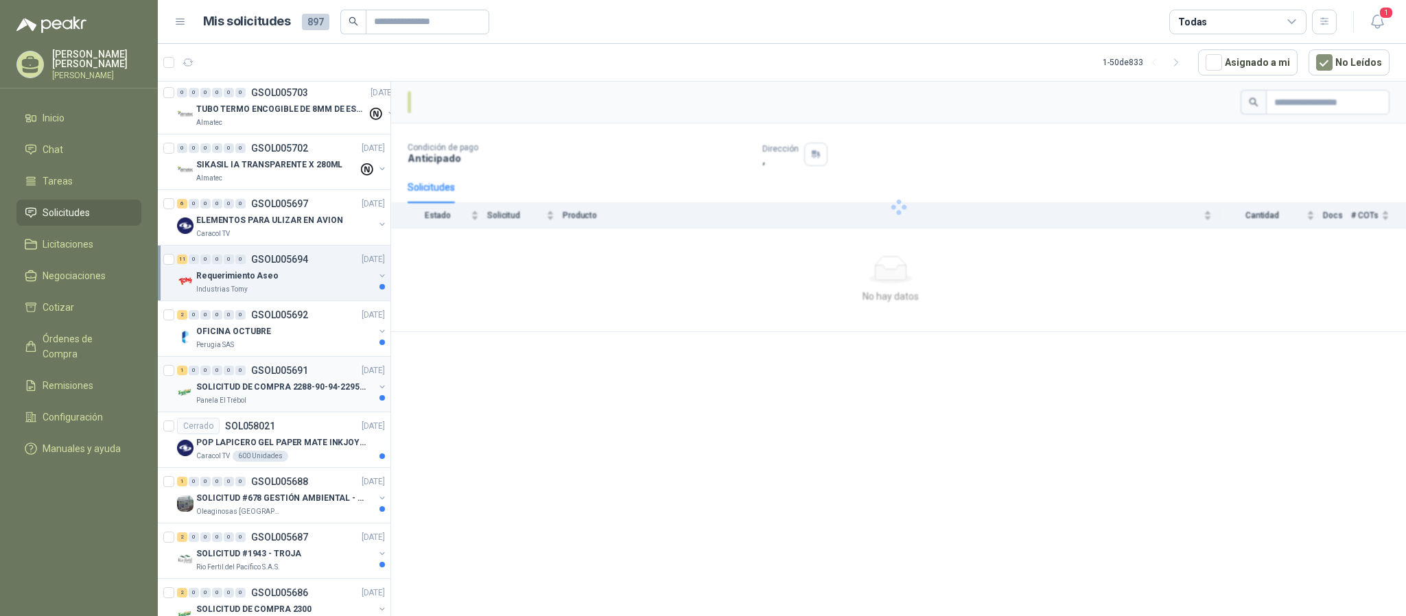
scroll to position [618, 0]
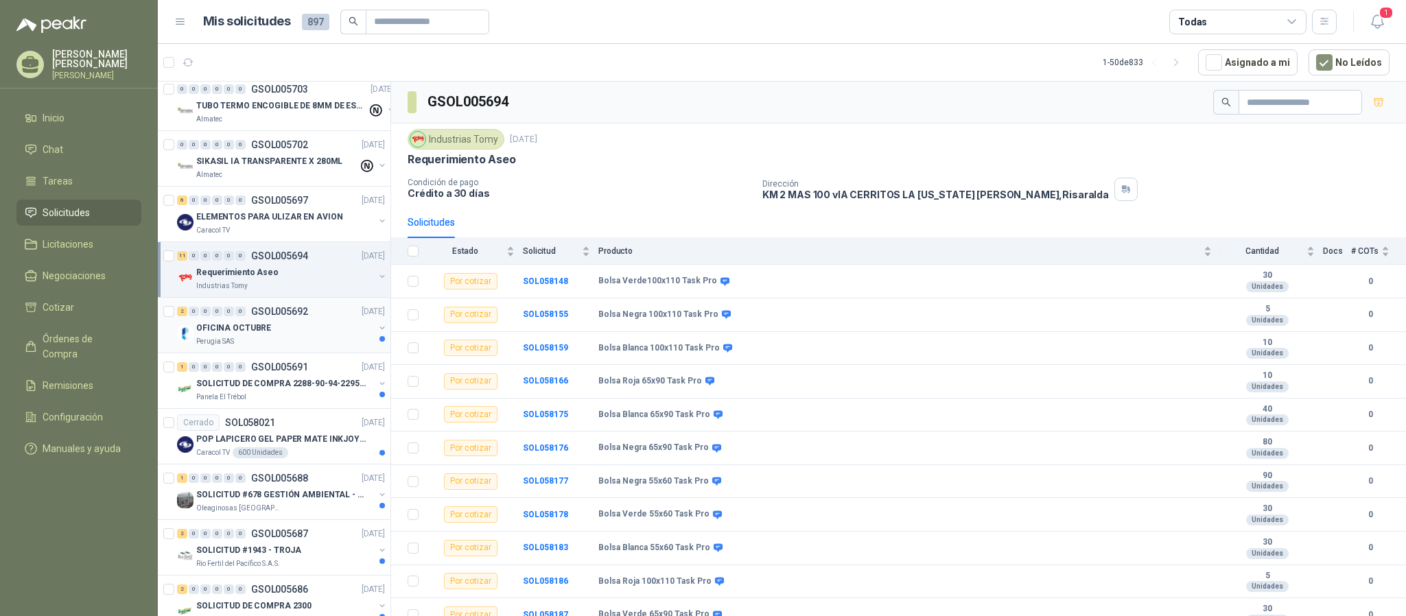
click at [250, 330] on p "OFICINA OCTUBRE" at bounding box center [233, 328] width 75 height 13
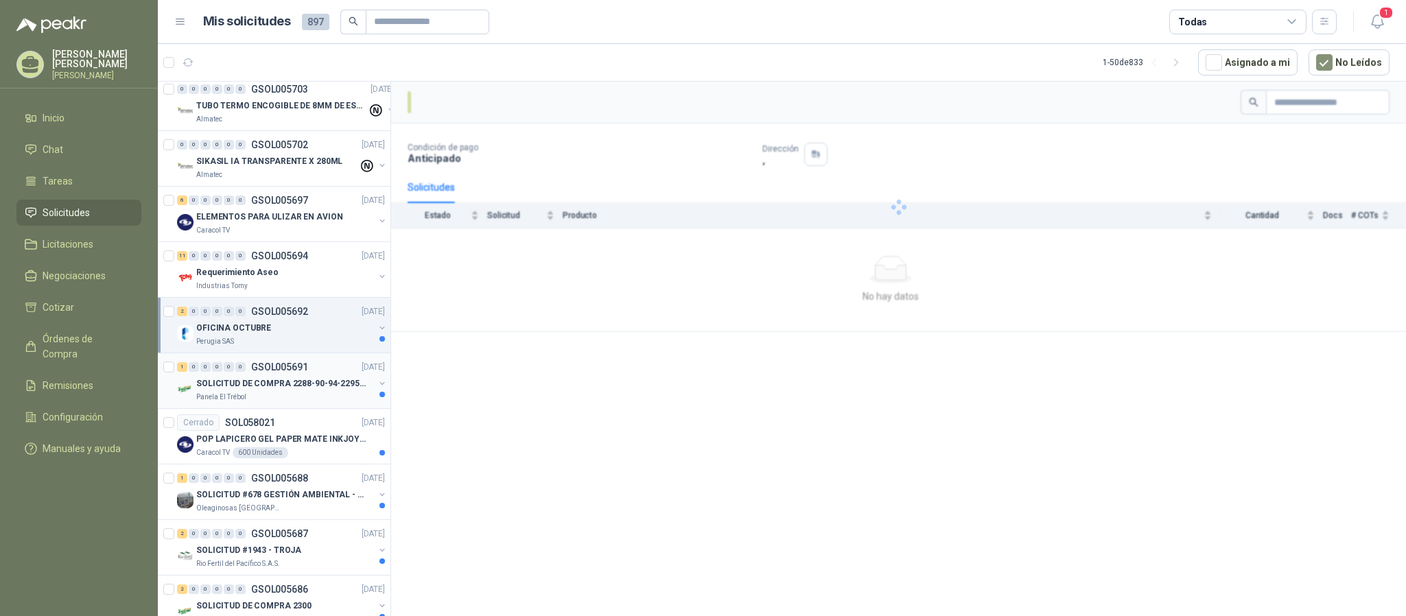
click at [247, 391] on p "SOLICITUD DE COMPRA 2288-90-94-2295-96-2301-02-04" at bounding box center [281, 384] width 171 height 13
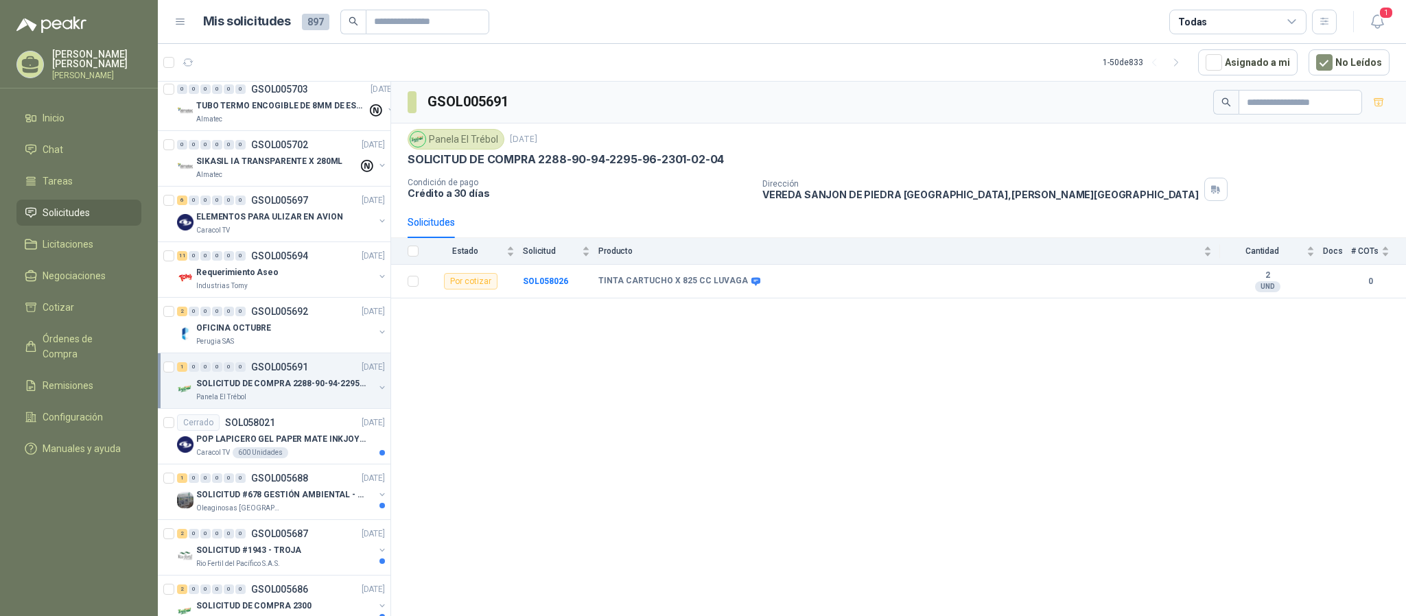
scroll to position [721, 0]
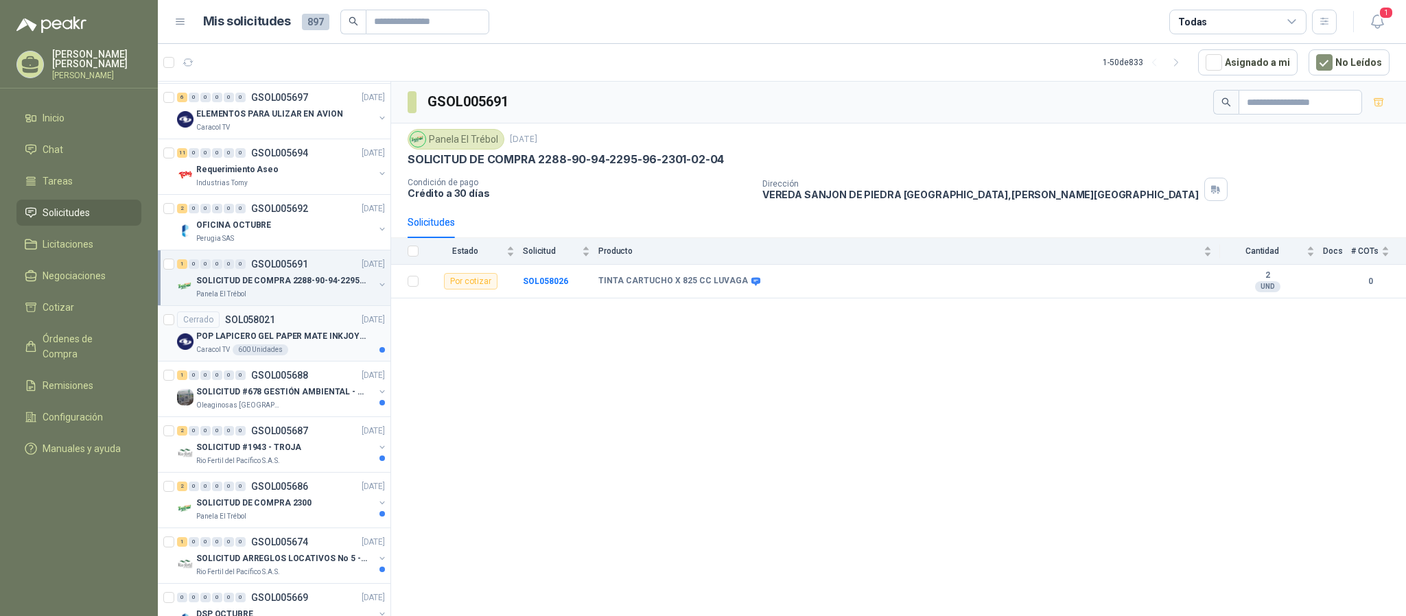
click at [264, 356] on div "600 Unidades" at bounding box center [261, 350] width 56 height 11
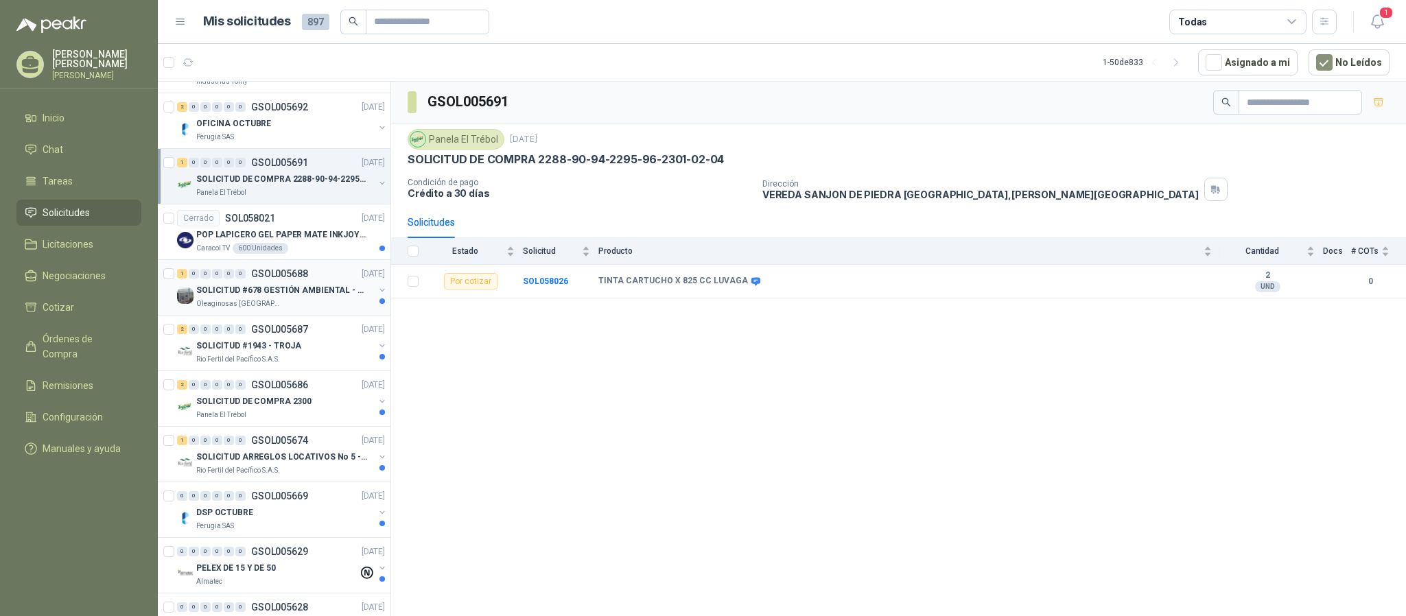
scroll to position [824, 0]
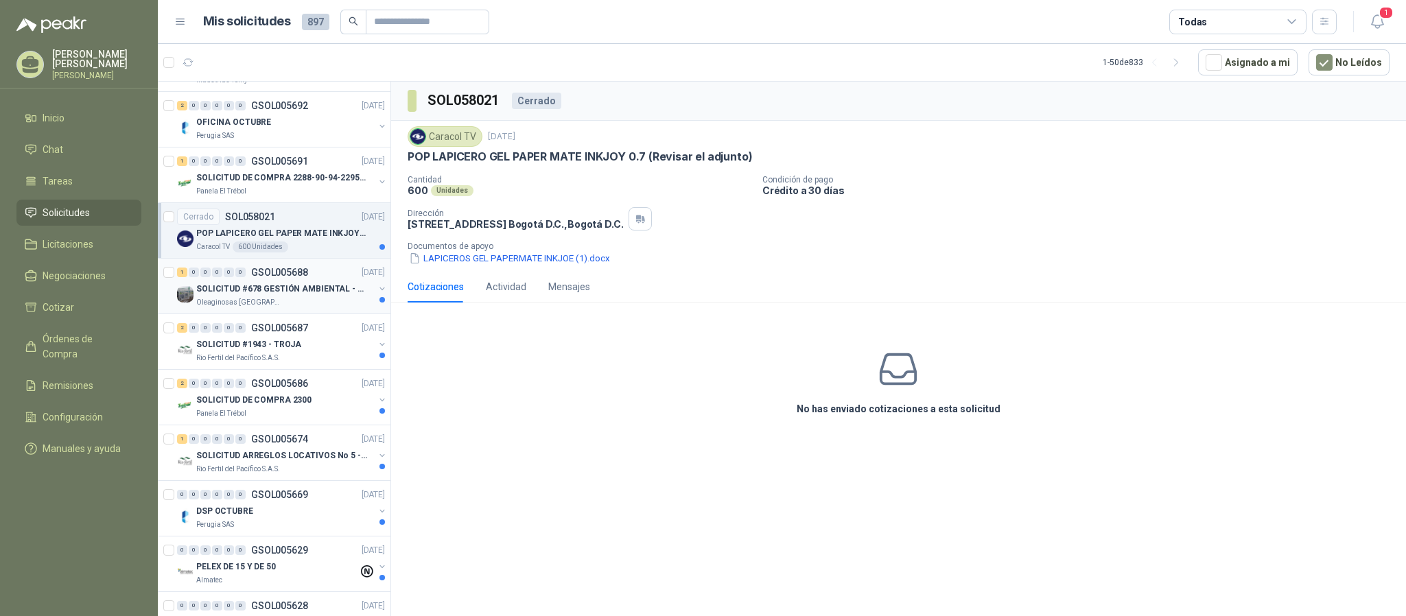
click at [270, 294] on p "SOLICITUD #678 GESTIÓN AMBIENTAL - TUMACO" at bounding box center [281, 289] width 171 height 13
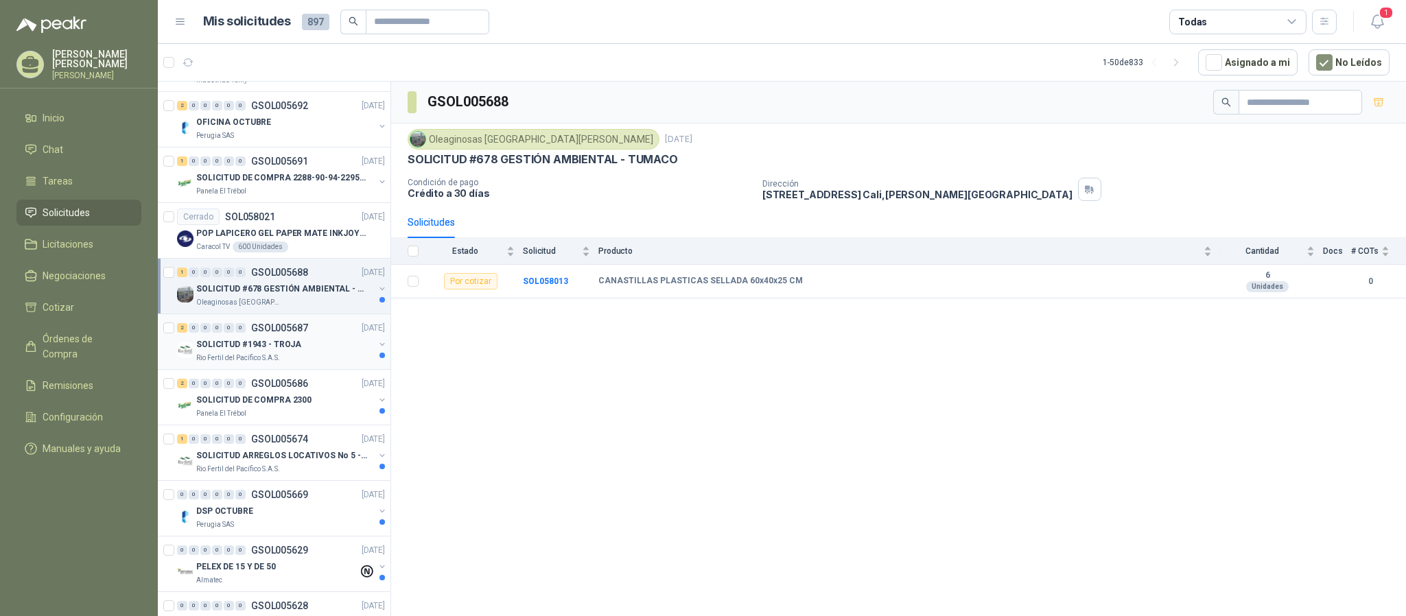
click at [274, 364] on p "Rio Fertil del Pacífico S.A.S." at bounding box center [238, 358] width 84 height 11
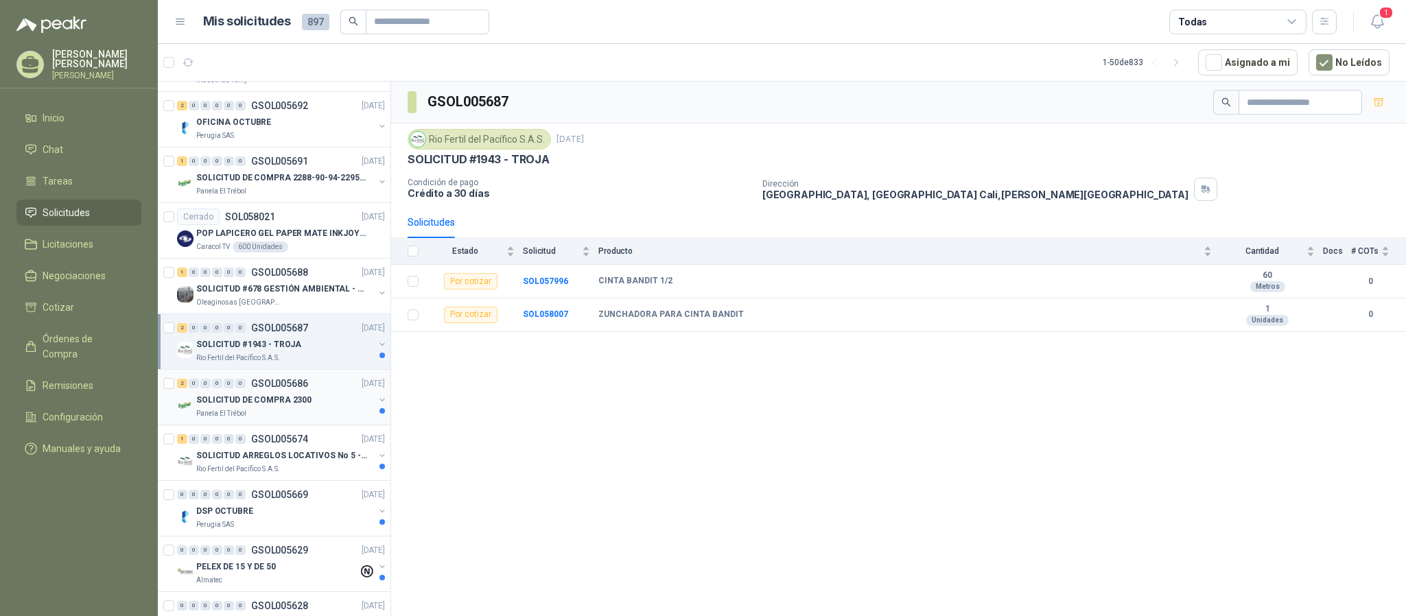
click at [273, 407] on p "SOLICITUD DE COMPRA 2300" at bounding box center [253, 400] width 115 height 13
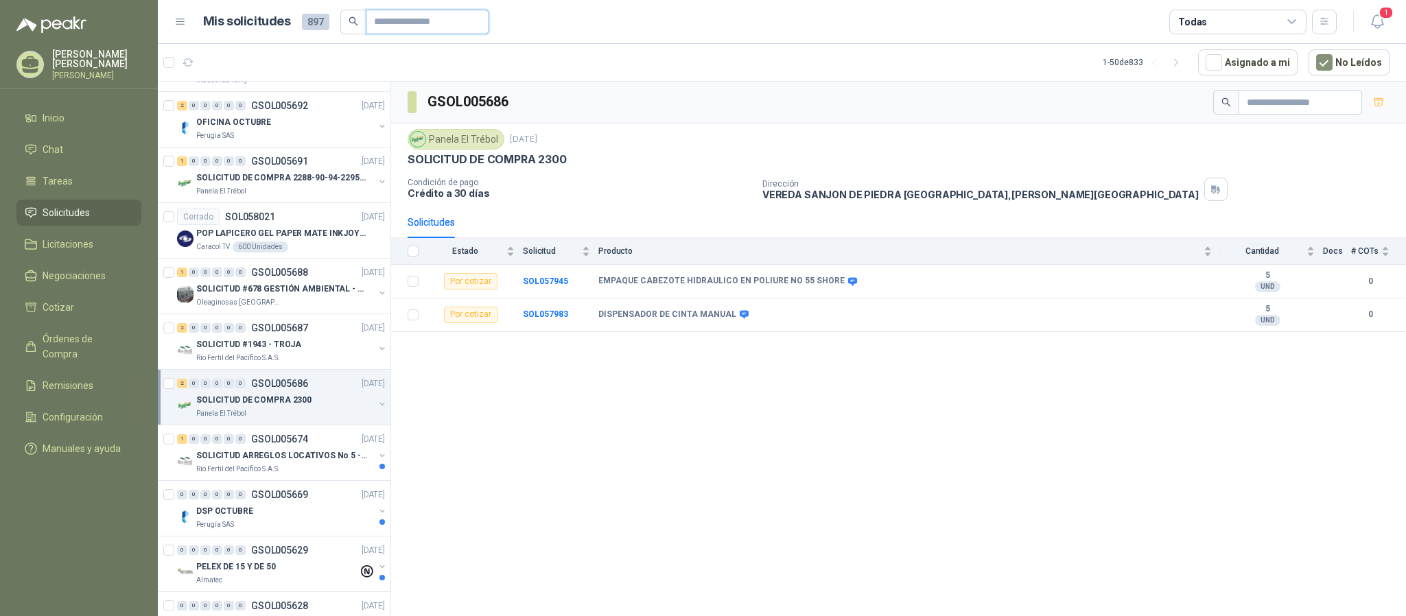
click at [389, 25] on input "text" at bounding box center [422, 21] width 96 height 23
click at [390, 25] on input "text" at bounding box center [422, 21] width 96 height 23
click at [400, 16] on input "text" at bounding box center [422, 21] width 96 height 23
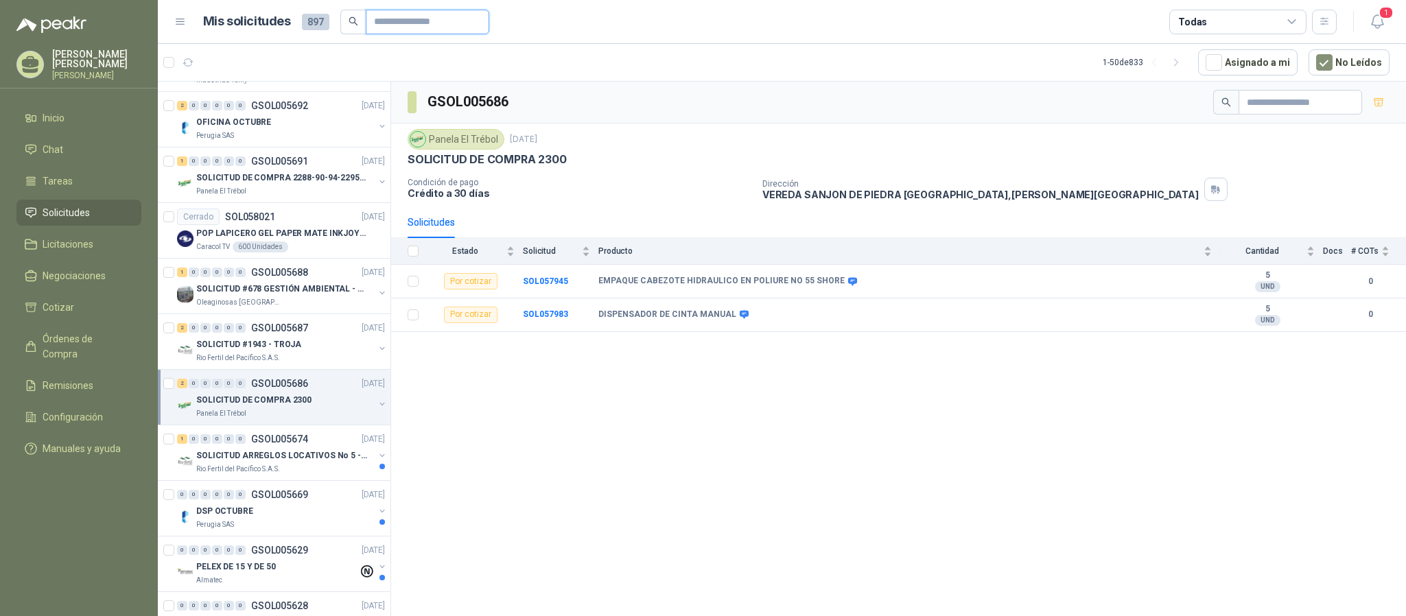
paste input "*********"
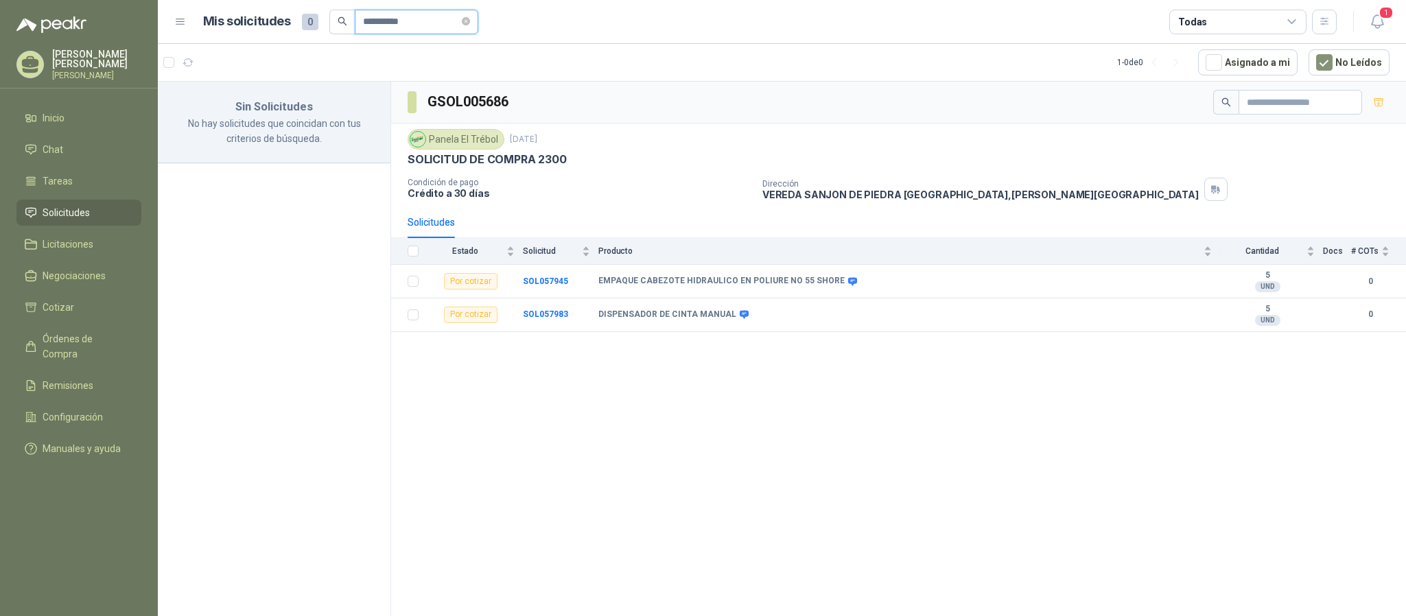
type input "*********"
click at [459, 23] on input "*********" at bounding box center [411, 21] width 96 height 23
click at [470, 23] on icon "close-circle" at bounding box center [466, 21] width 8 height 8
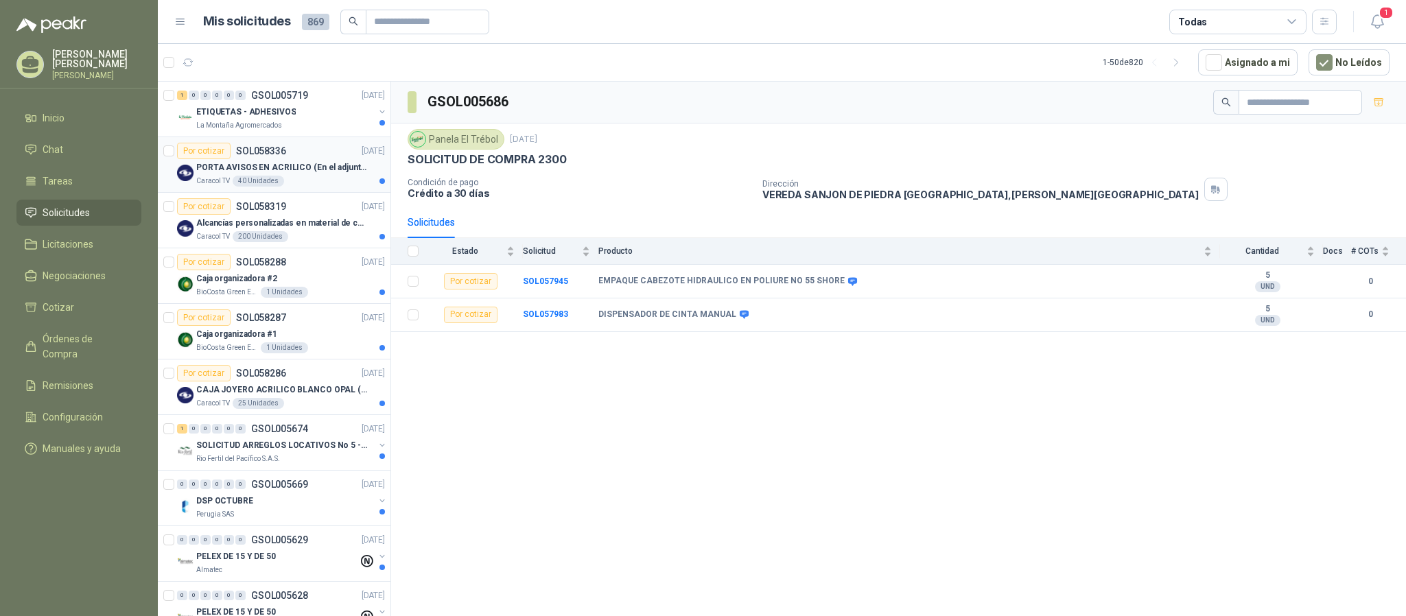
click at [280, 190] on article "Por cotizar SOL058336 [DATE] PORTA AVISOS EN ACRILICO (En el adjunto mas inform…" at bounding box center [274, 165] width 233 height 56
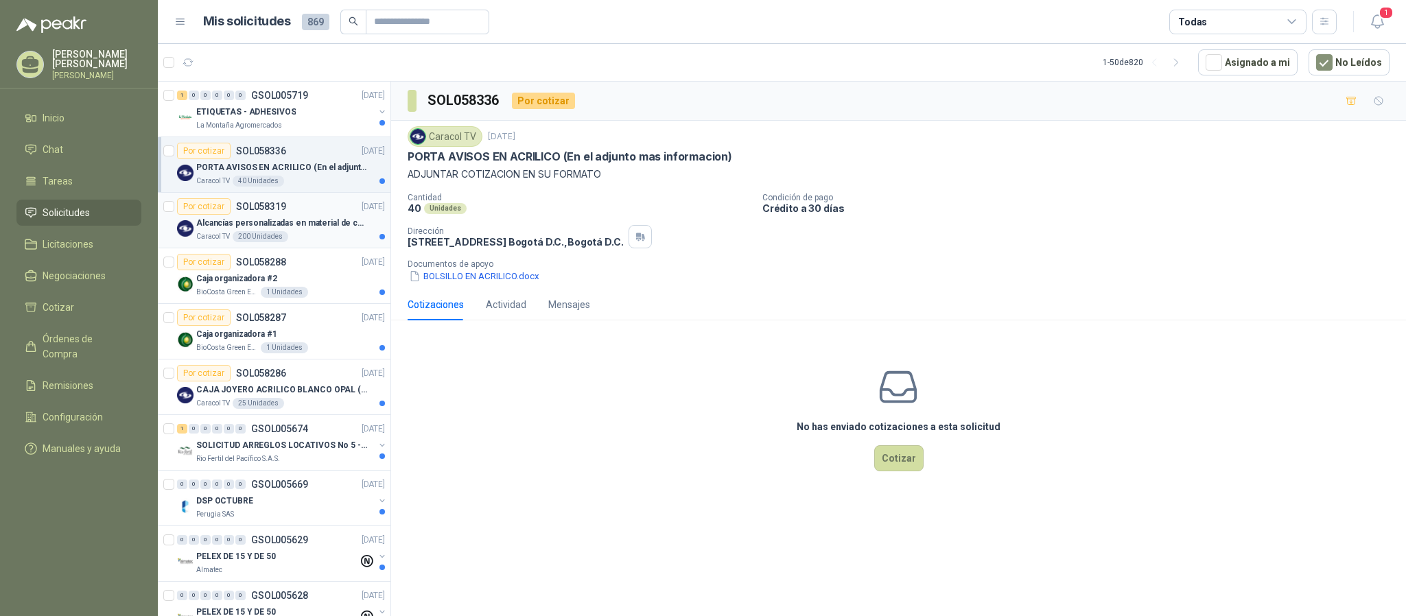
click at [292, 209] on div "Por cotizar SOL058319 [DATE]" at bounding box center [281, 206] width 208 height 16
click at [301, 268] on div "Por cotizar SOL058288 [DATE]" at bounding box center [281, 262] width 208 height 16
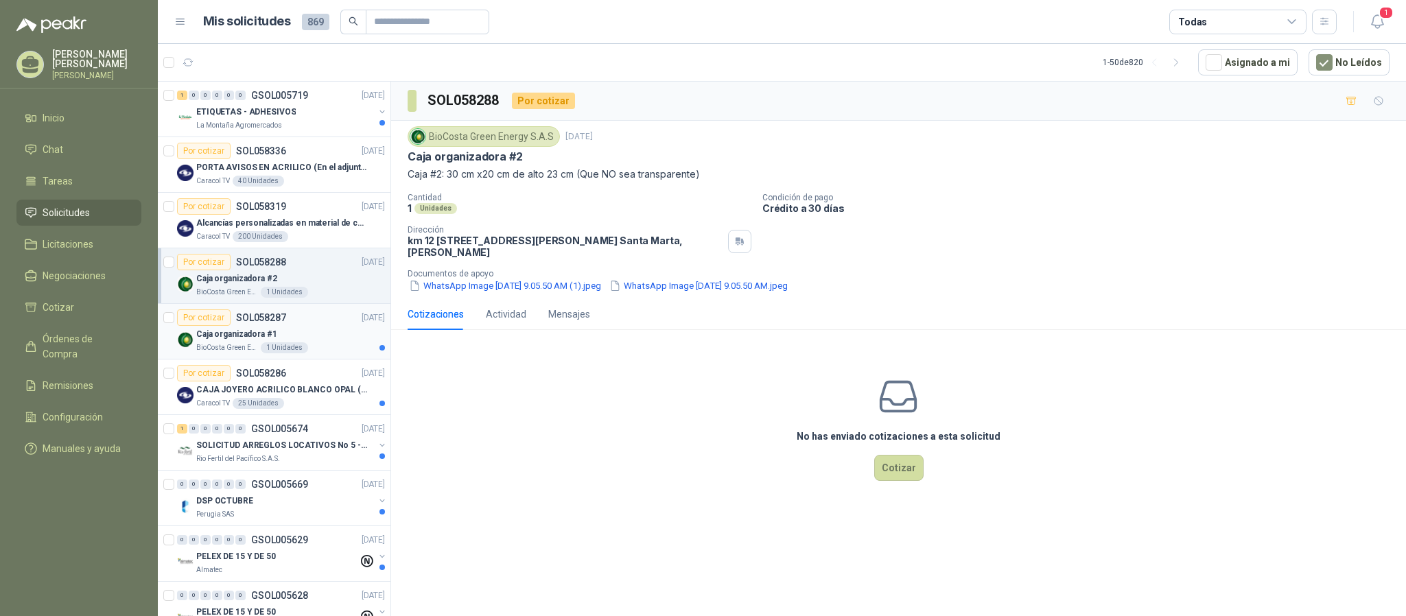
click at [292, 345] on div "1 Unidades" at bounding box center [284, 348] width 47 height 11
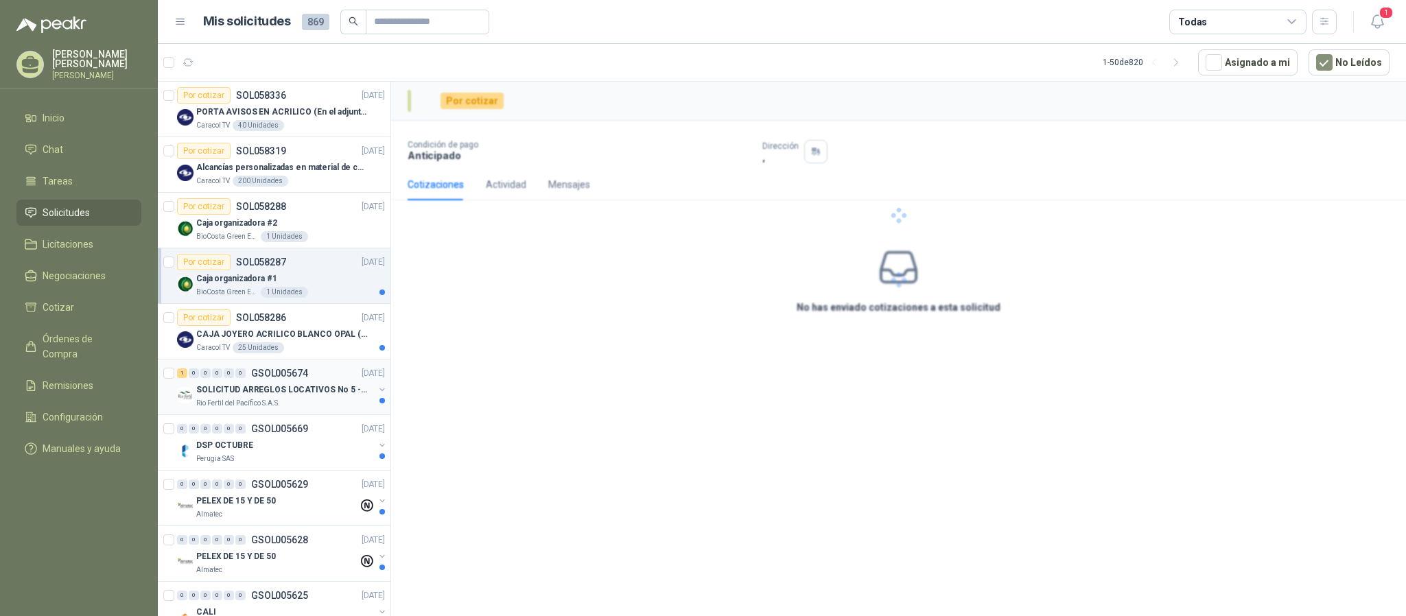
scroll to position [103, 0]
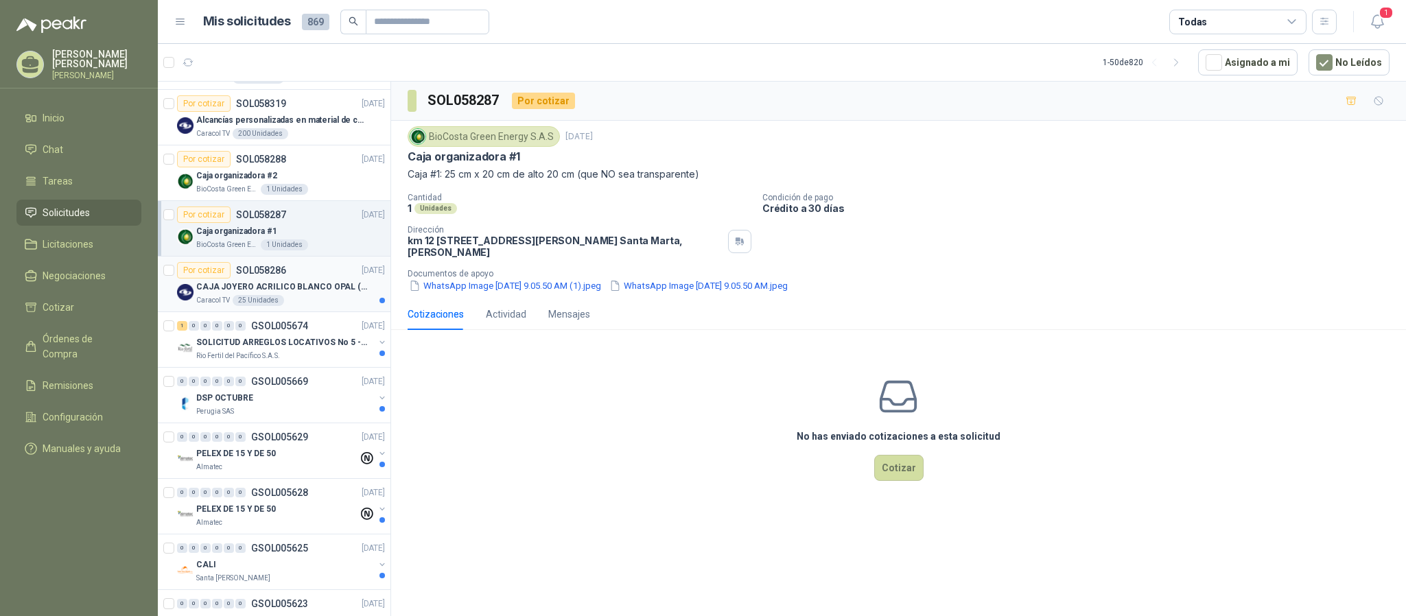
click at [276, 303] on div "25 Unidades" at bounding box center [258, 300] width 51 height 11
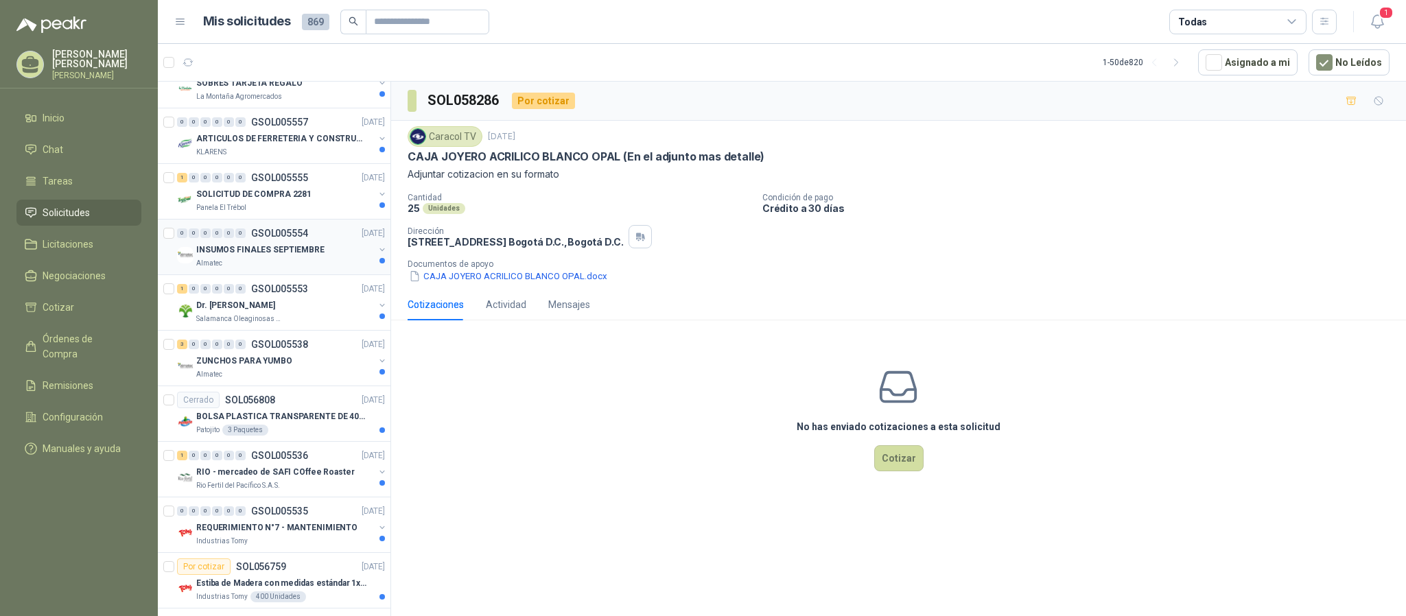
scroll to position [1133, 0]
